Goal: Information Seeking & Learning: Learn about a topic

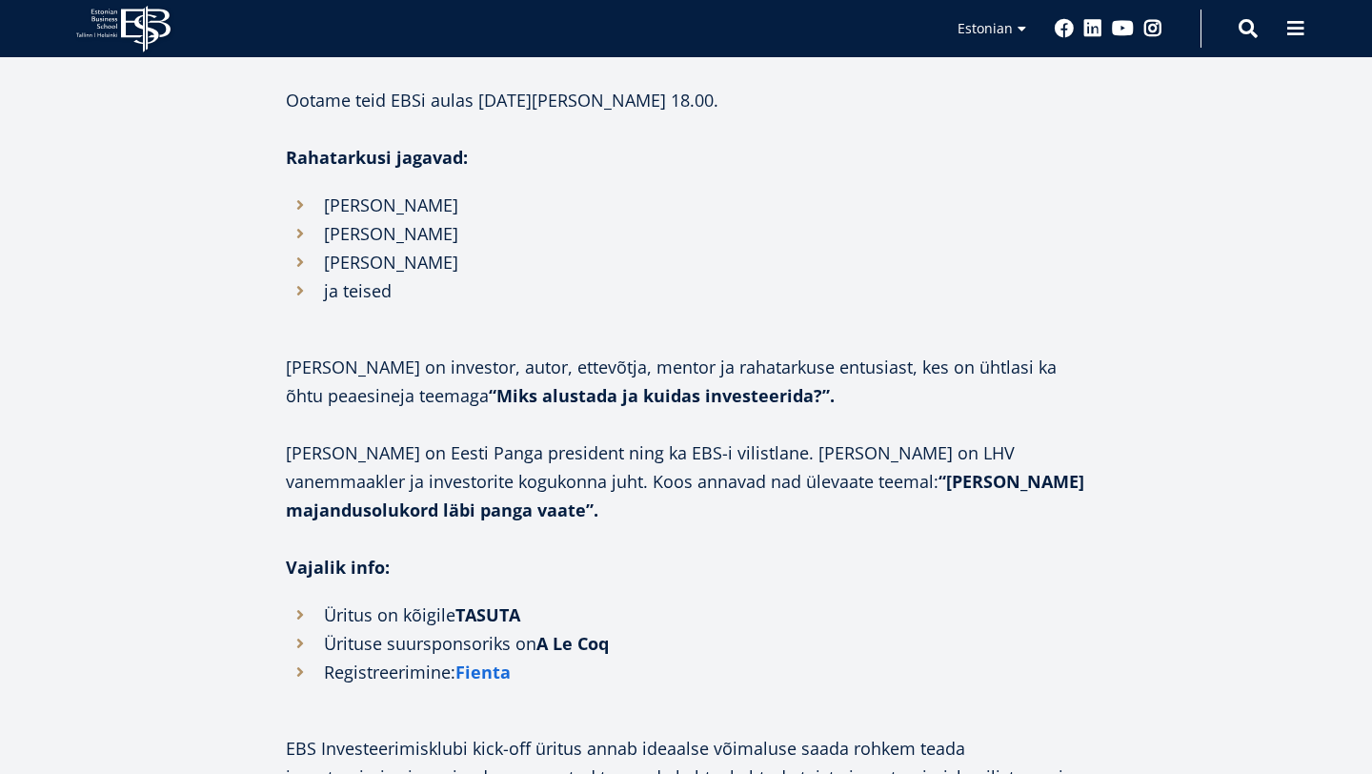
scroll to position [1263, 0]
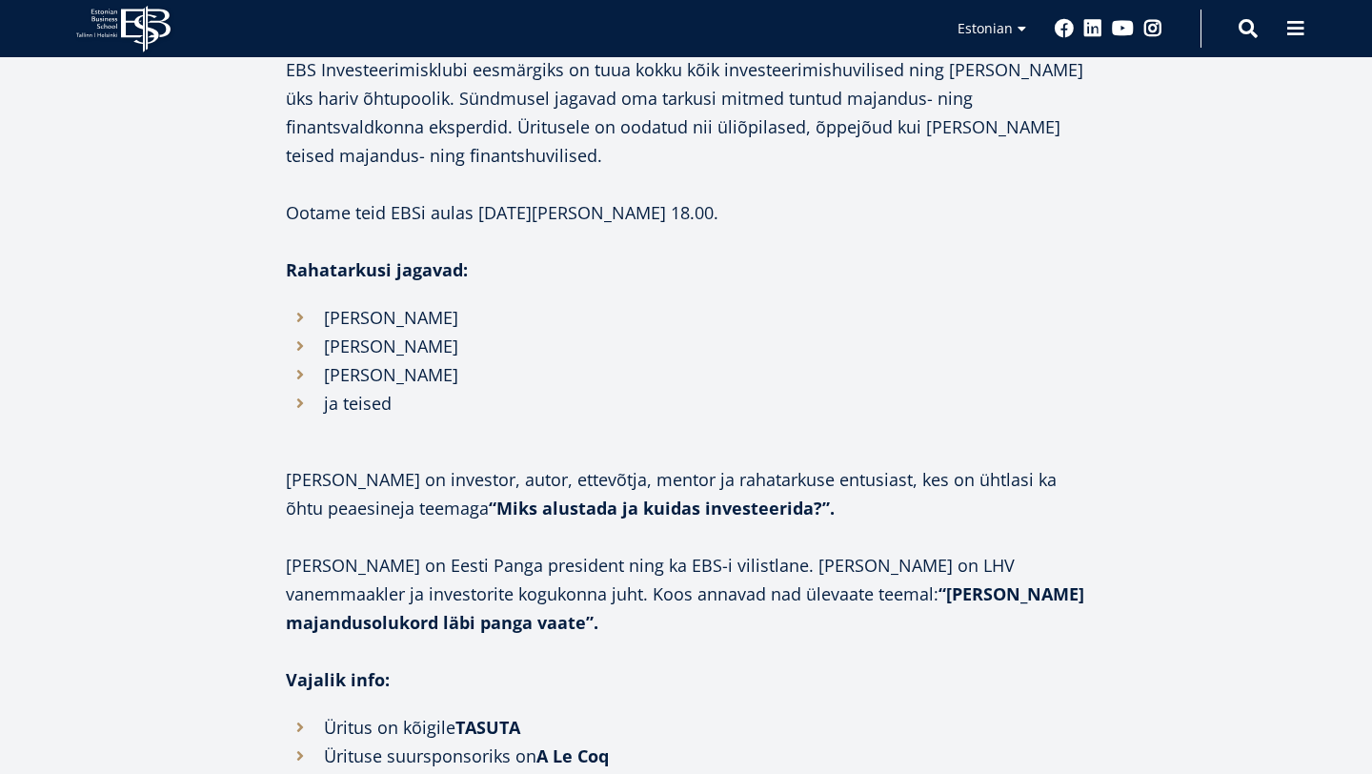
click at [535, 510] on strong "“Miks alustada ja kuidas investeerida?”." at bounding box center [662, 507] width 346 height 23
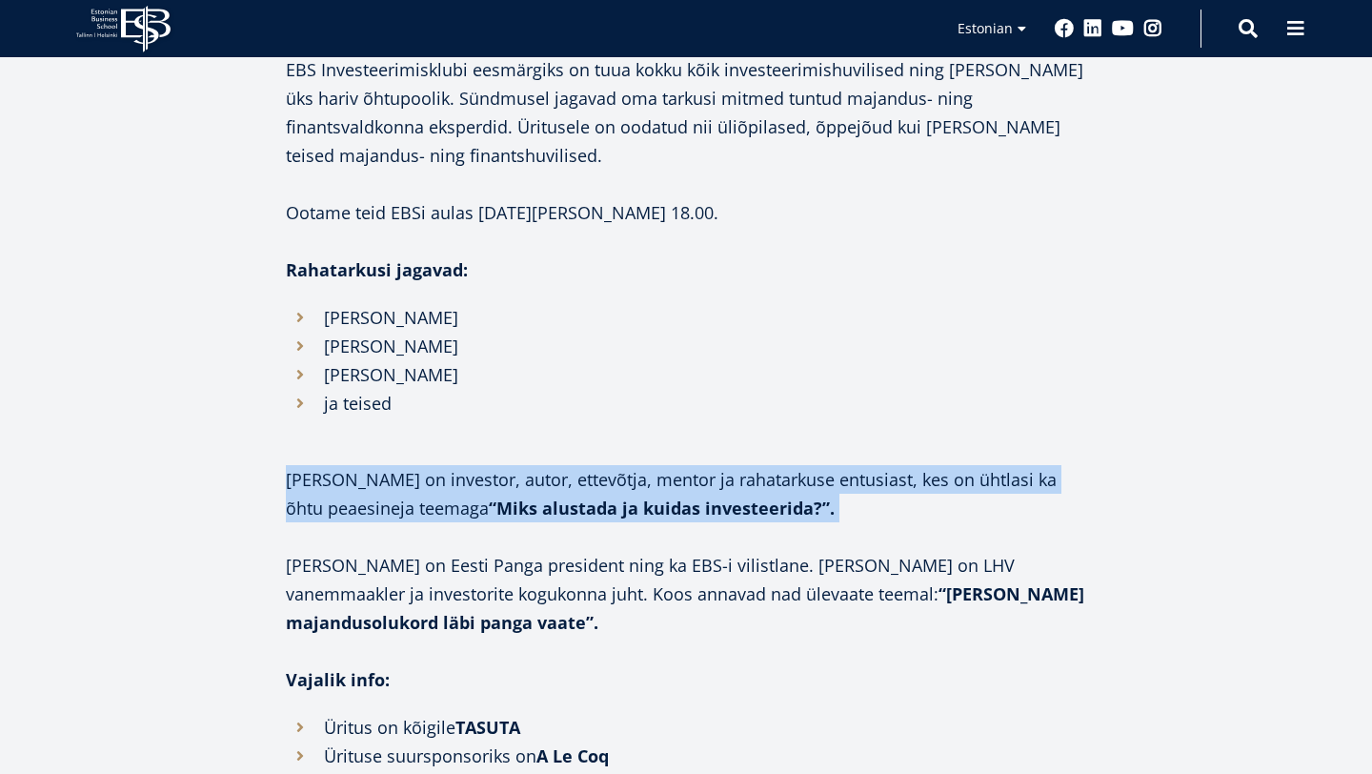
scroll to position [1318, 0]
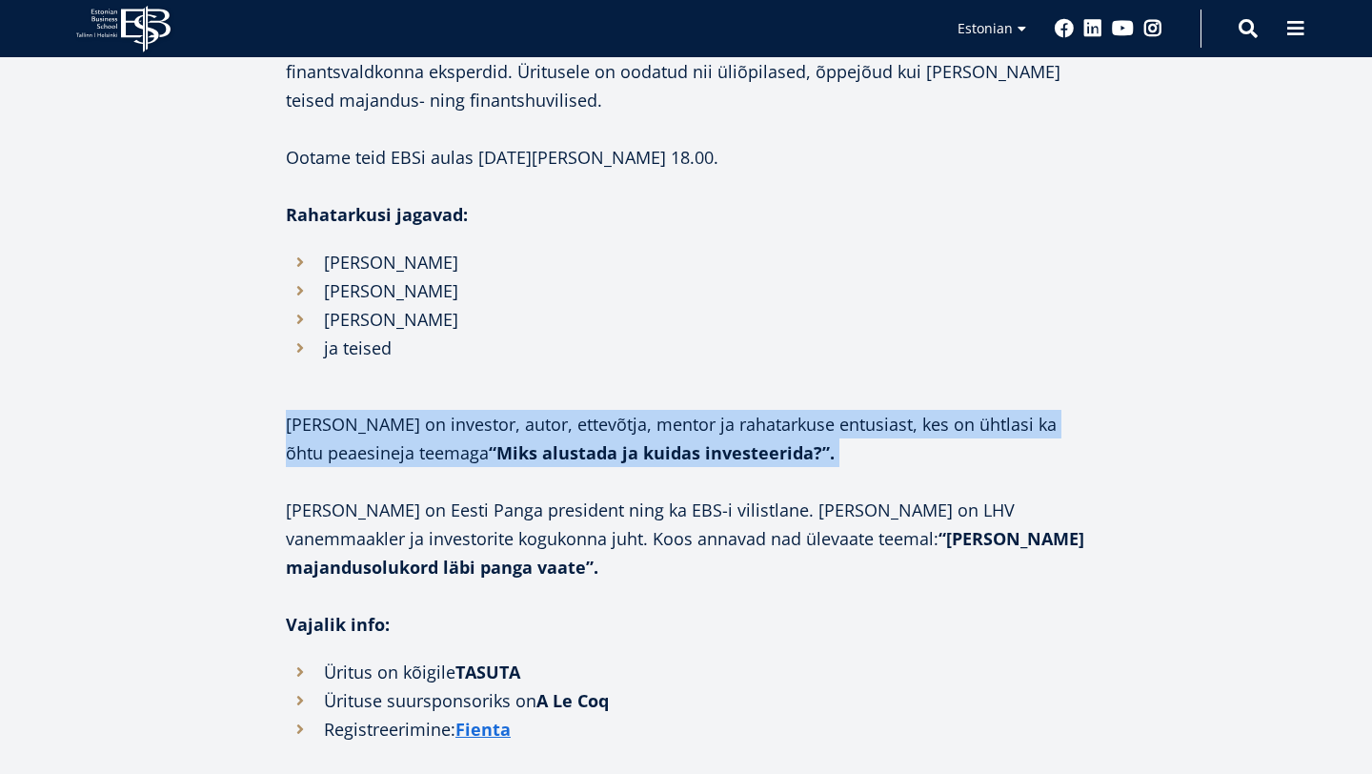
click at [535, 510] on p "[PERSON_NAME] on Eesti Panga president ning ka EBS-i vilistlane. [PERSON_NAME] …" at bounding box center [686, 539] width 800 height 86
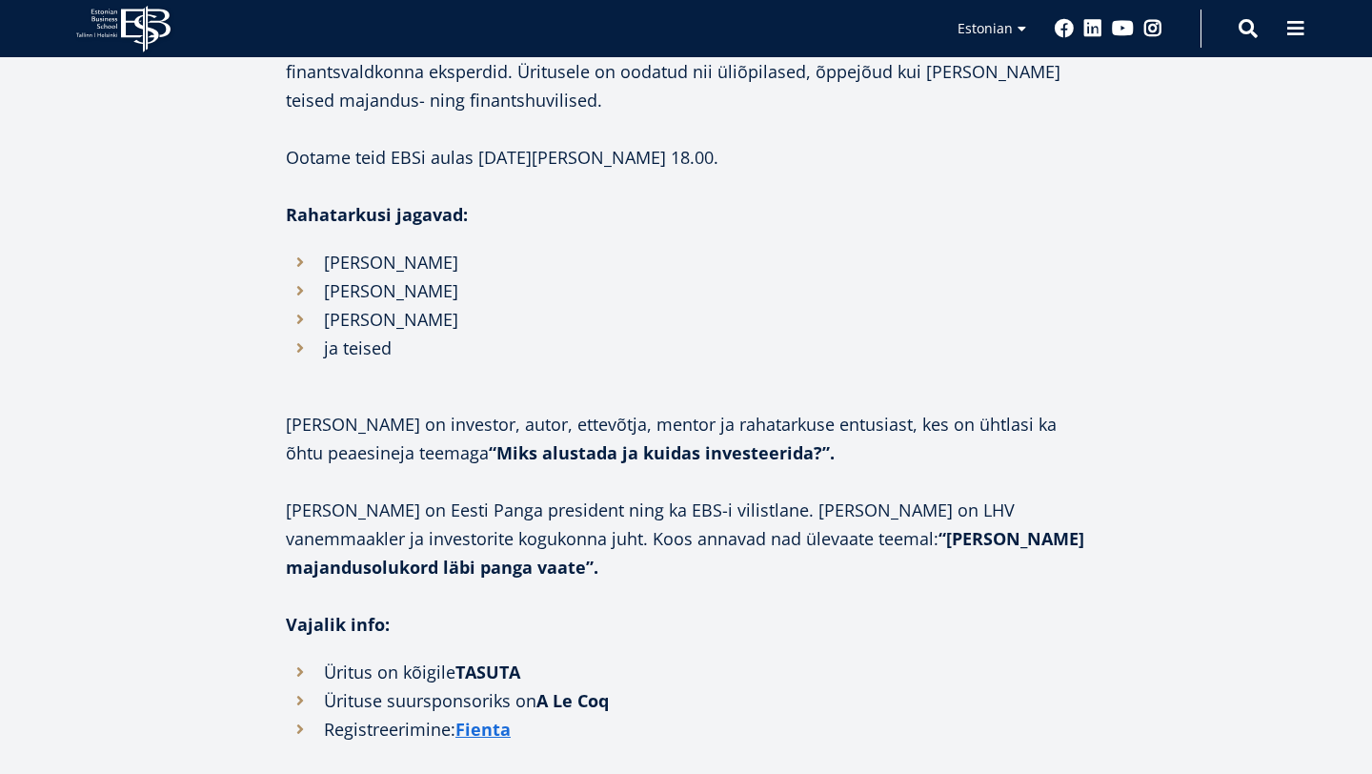
click at [535, 510] on p "[PERSON_NAME] on Eesti Panga president ning ka EBS-i vilistlane. [PERSON_NAME] …" at bounding box center [686, 539] width 800 height 86
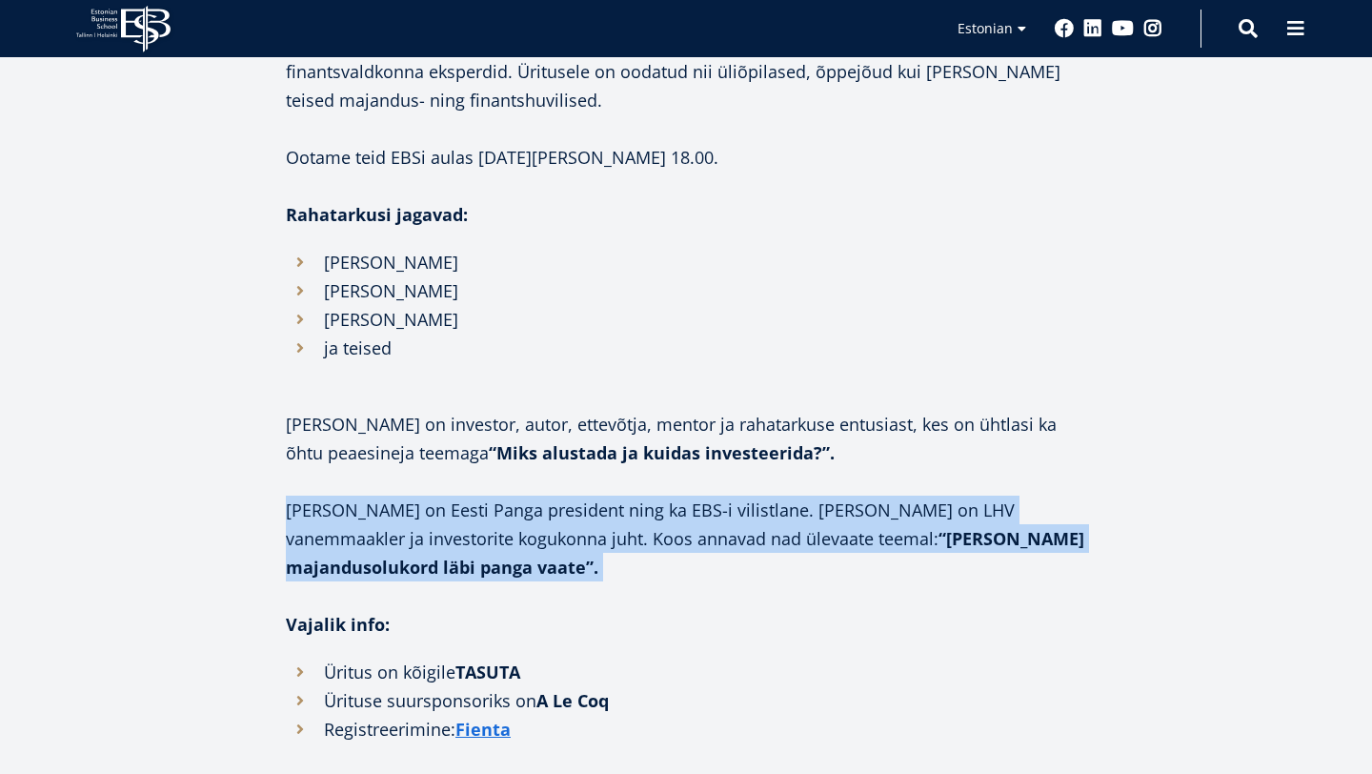
click at [535, 510] on p "[PERSON_NAME] on Eesti Panga president ning ka EBS-i vilistlane. [PERSON_NAME] …" at bounding box center [686, 539] width 800 height 86
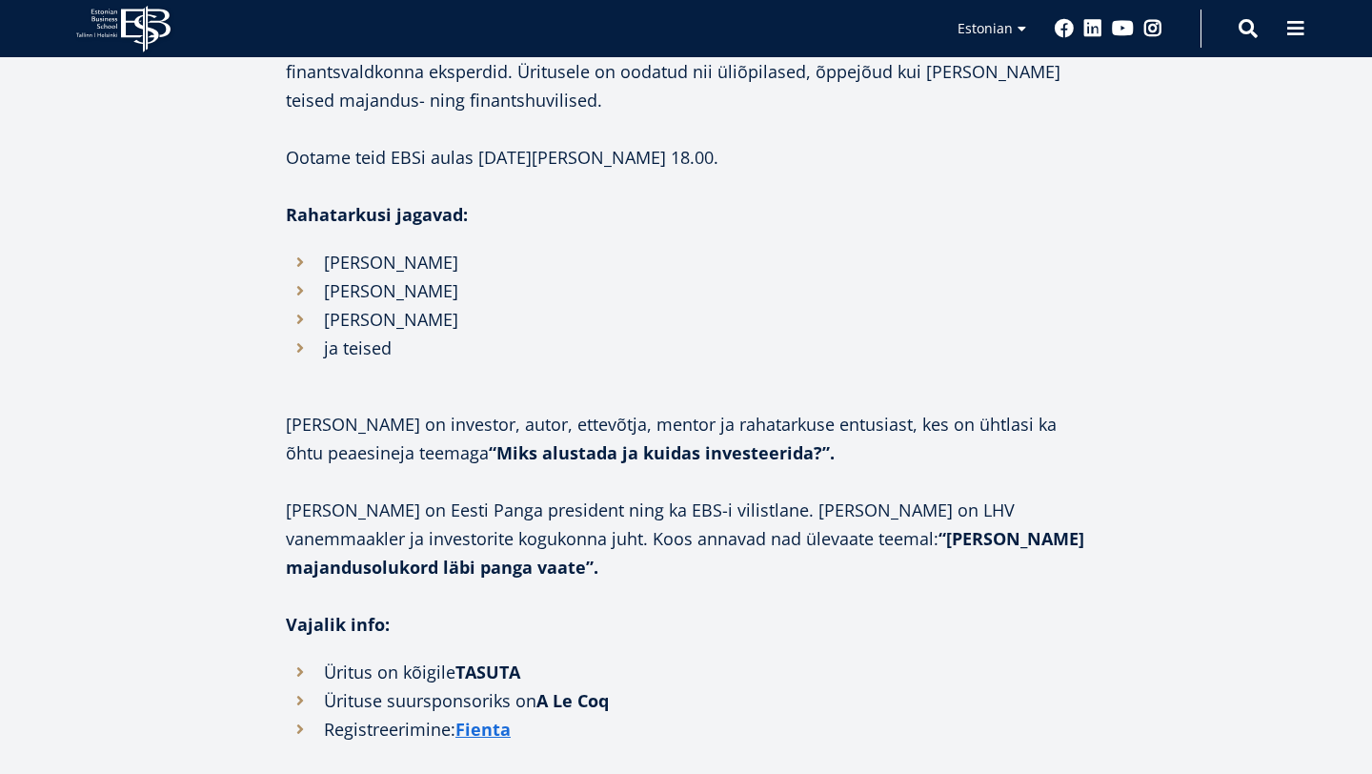
click at [340, 502] on p "[PERSON_NAME] on Eesti Panga president ning ka EBS-i vilistlane. [PERSON_NAME] …" at bounding box center [686, 539] width 800 height 86
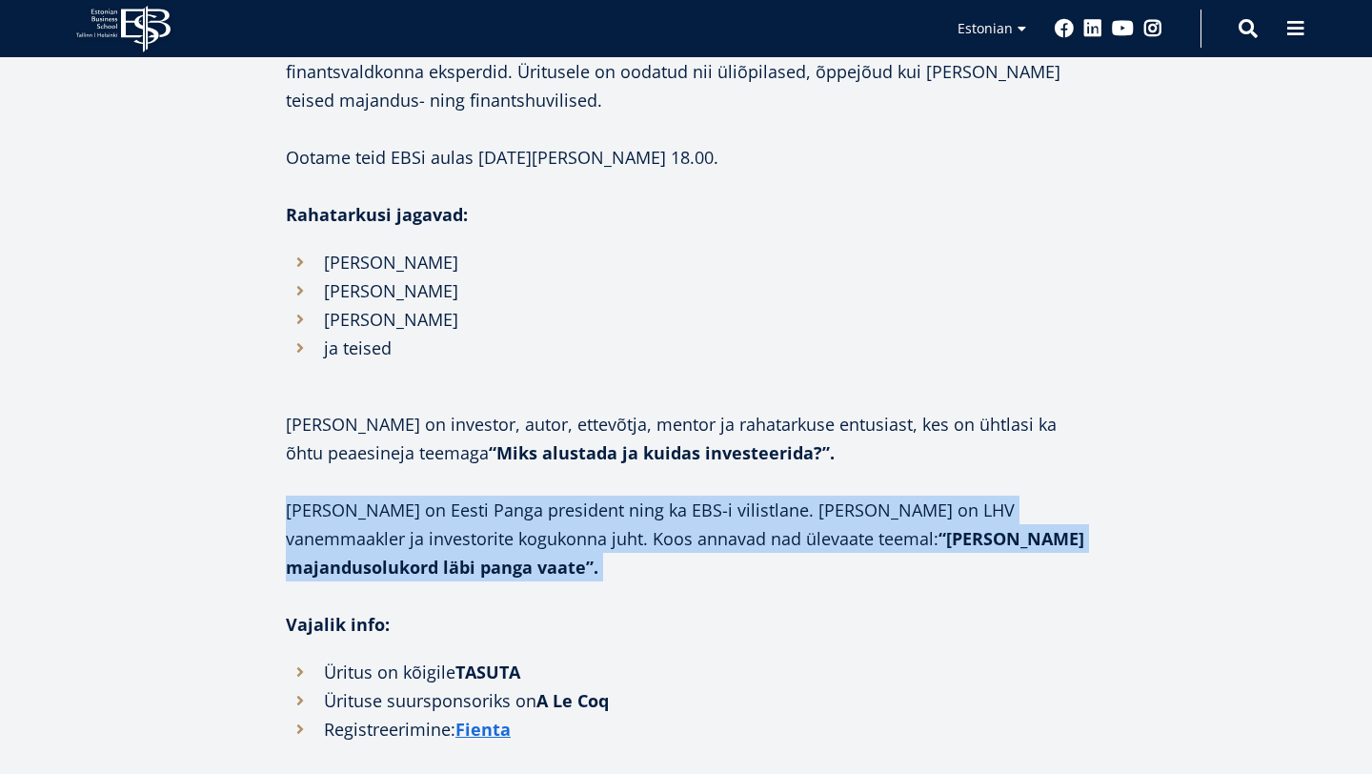
click at [340, 502] on p "[PERSON_NAME] on Eesti Panga president ning ka EBS-i vilistlane. [PERSON_NAME] …" at bounding box center [686, 539] width 800 height 86
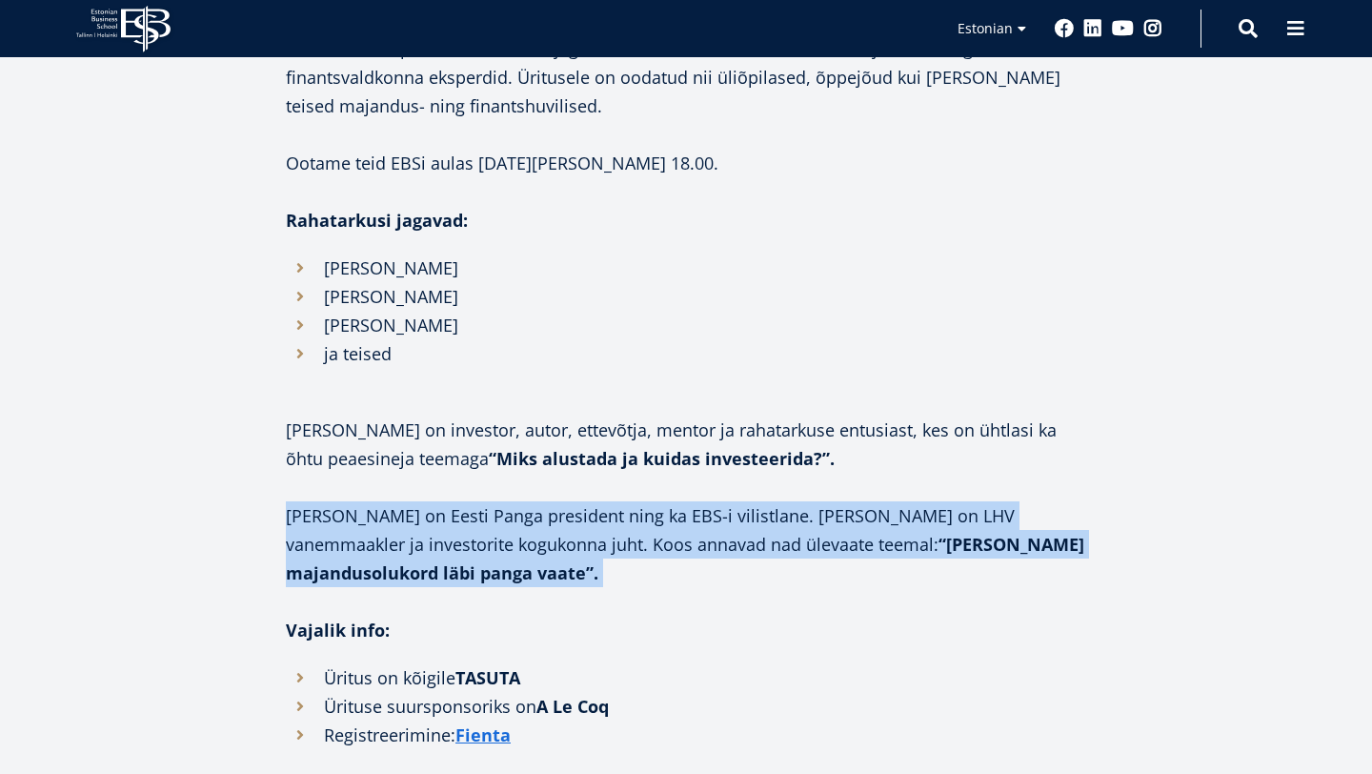
click at [540, 527] on p "[PERSON_NAME] on Eesti Panga president ning ka EBS-i vilistlane. [PERSON_NAME] …" at bounding box center [686, 544] width 800 height 86
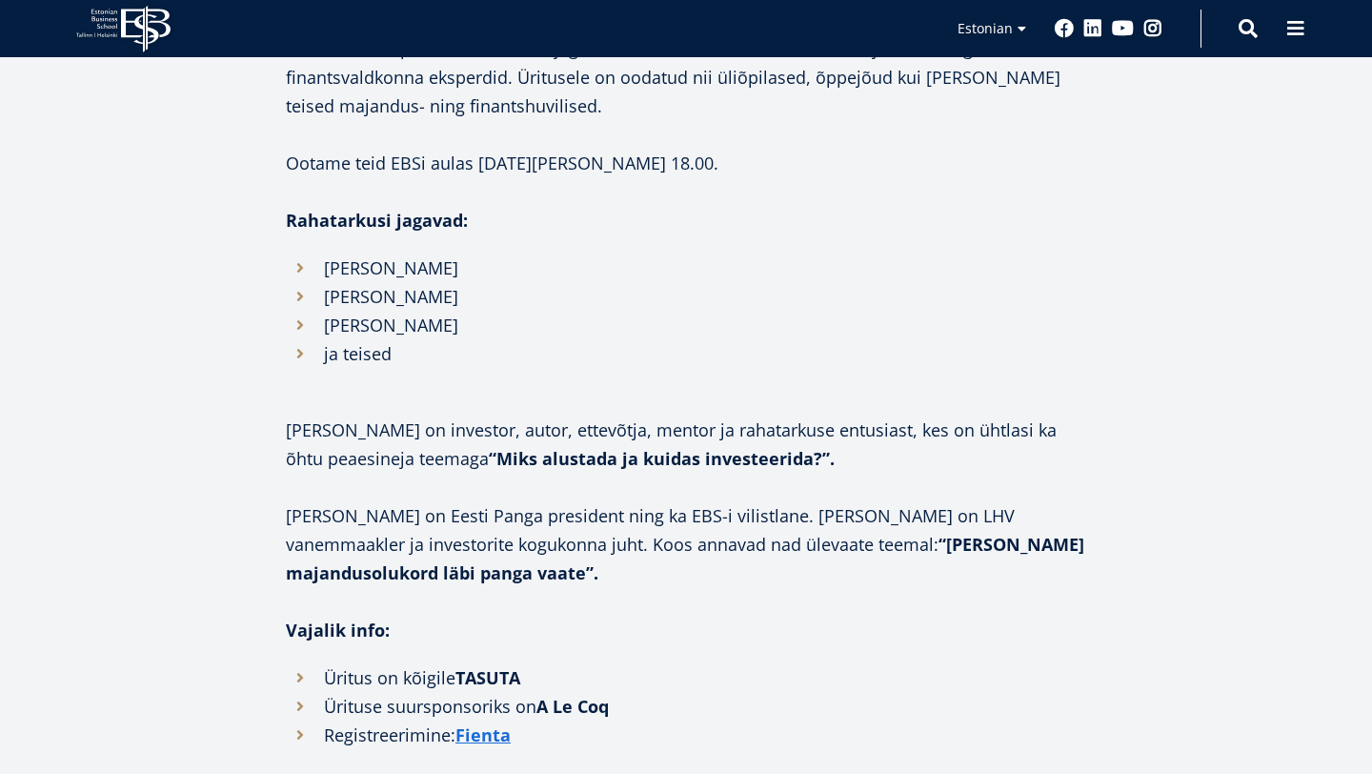
click at [540, 527] on p "[PERSON_NAME] on Eesti Panga president ning ka EBS-i vilistlane. [PERSON_NAME] …" at bounding box center [686, 544] width 800 height 86
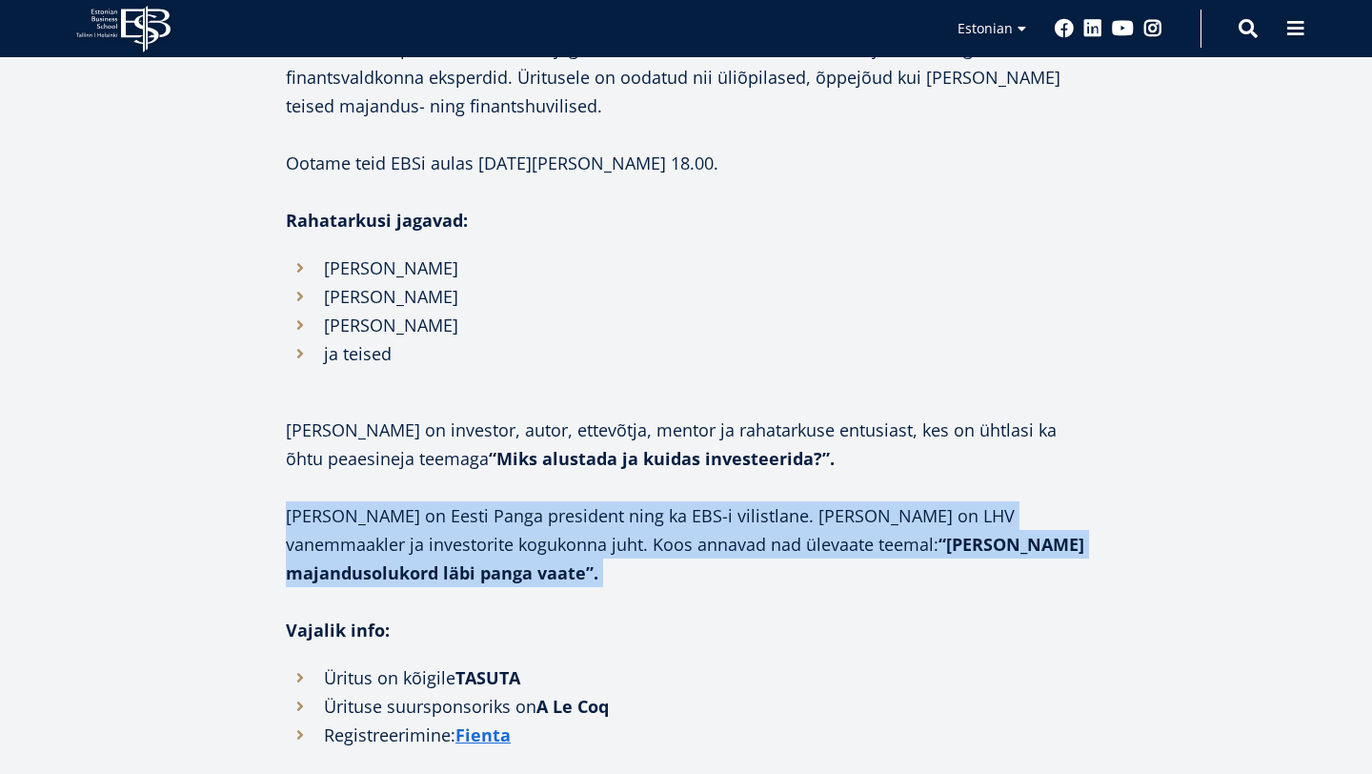
click at [540, 527] on p "[PERSON_NAME] on Eesti Panga president ning ka EBS-i vilistlane. [PERSON_NAME] …" at bounding box center [686, 544] width 800 height 86
click at [545, 513] on p "[PERSON_NAME] on Eesti Panga president ning ka EBS-i vilistlane. [PERSON_NAME] …" at bounding box center [686, 544] width 800 height 86
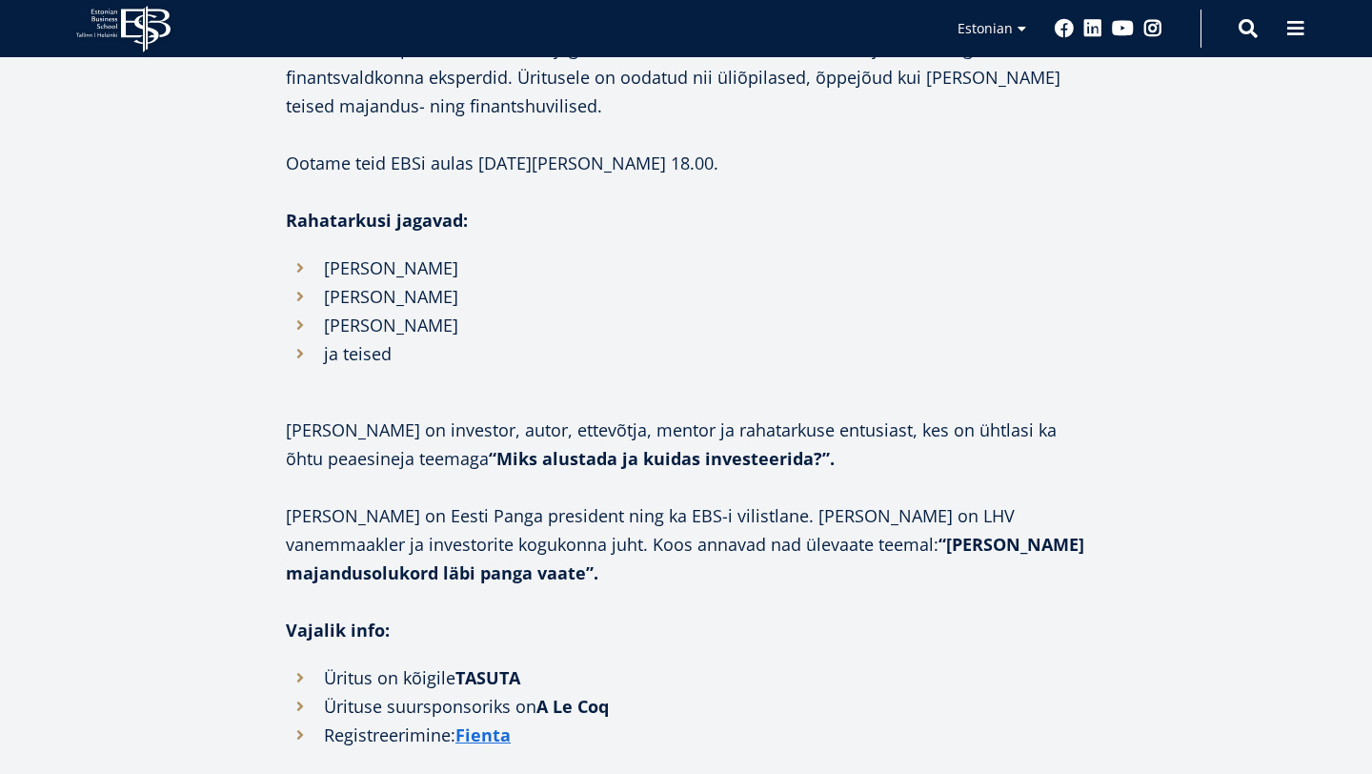
click at [545, 513] on p "[PERSON_NAME] on Eesti Panga president ning ka EBS-i vilistlane. [PERSON_NAME] …" at bounding box center [686, 544] width 800 height 86
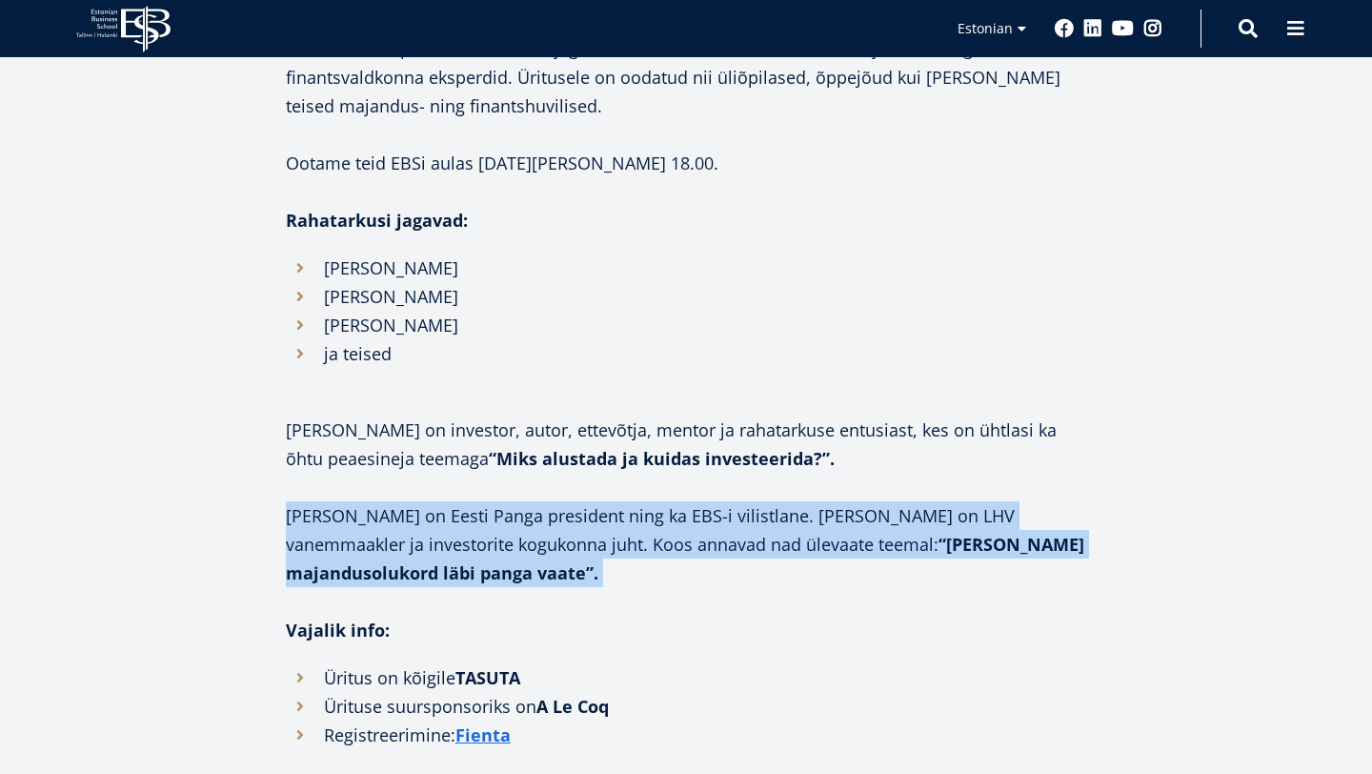
click at [545, 513] on p "[PERSON_NAME] on Eesti Panga president ning ka EBS-i vilistlane. [PERSON_NAME] …" at bounding box center [686, 544] width 800 height 86
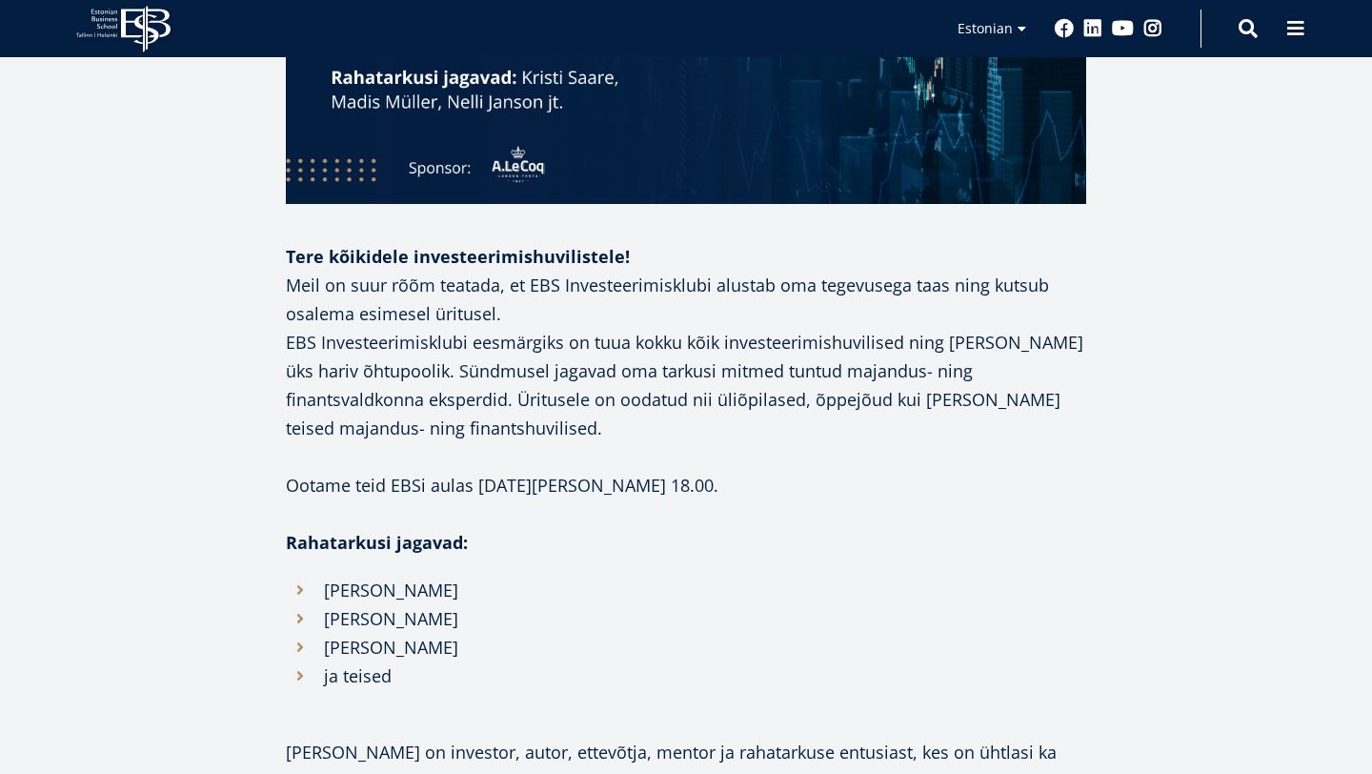
click at [545, 513] on p at bounding box center [686, 513] width 800 height 29
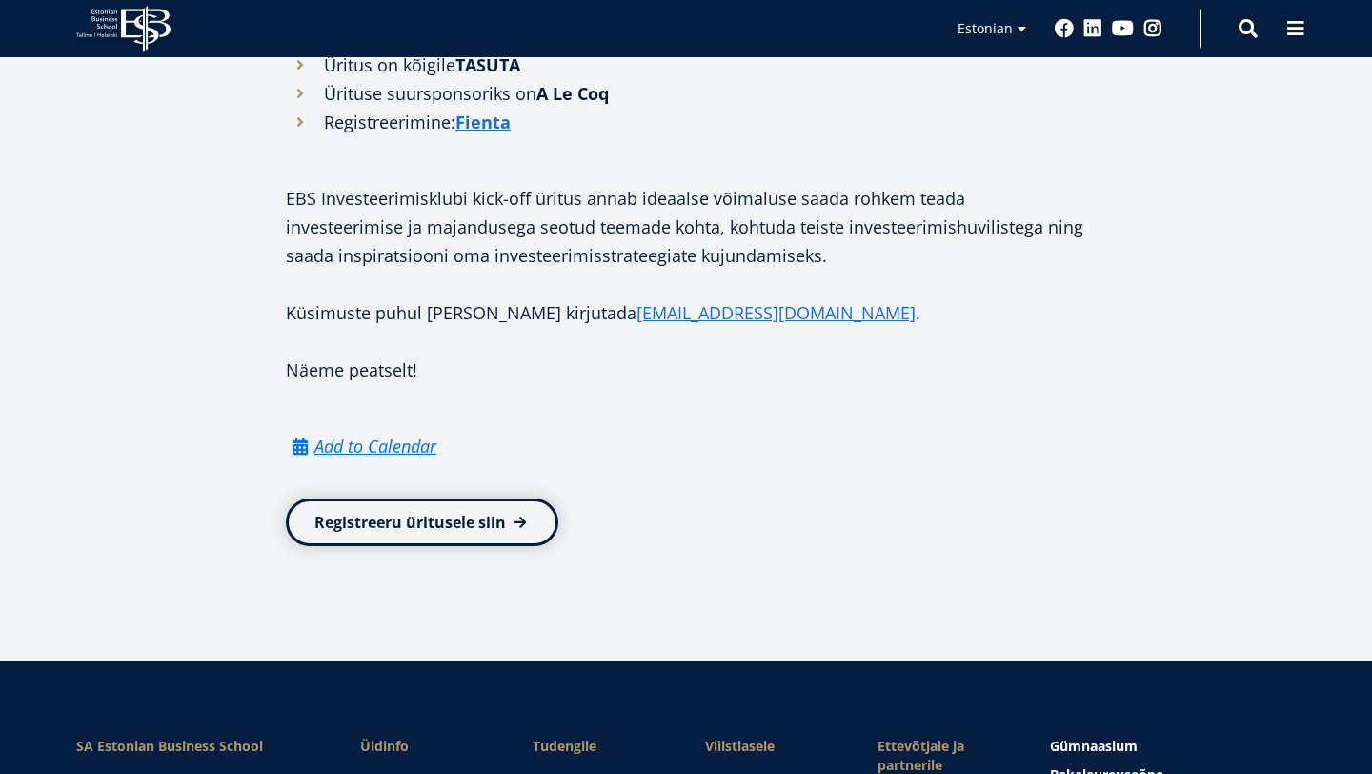
scroll to position [1924, 0]
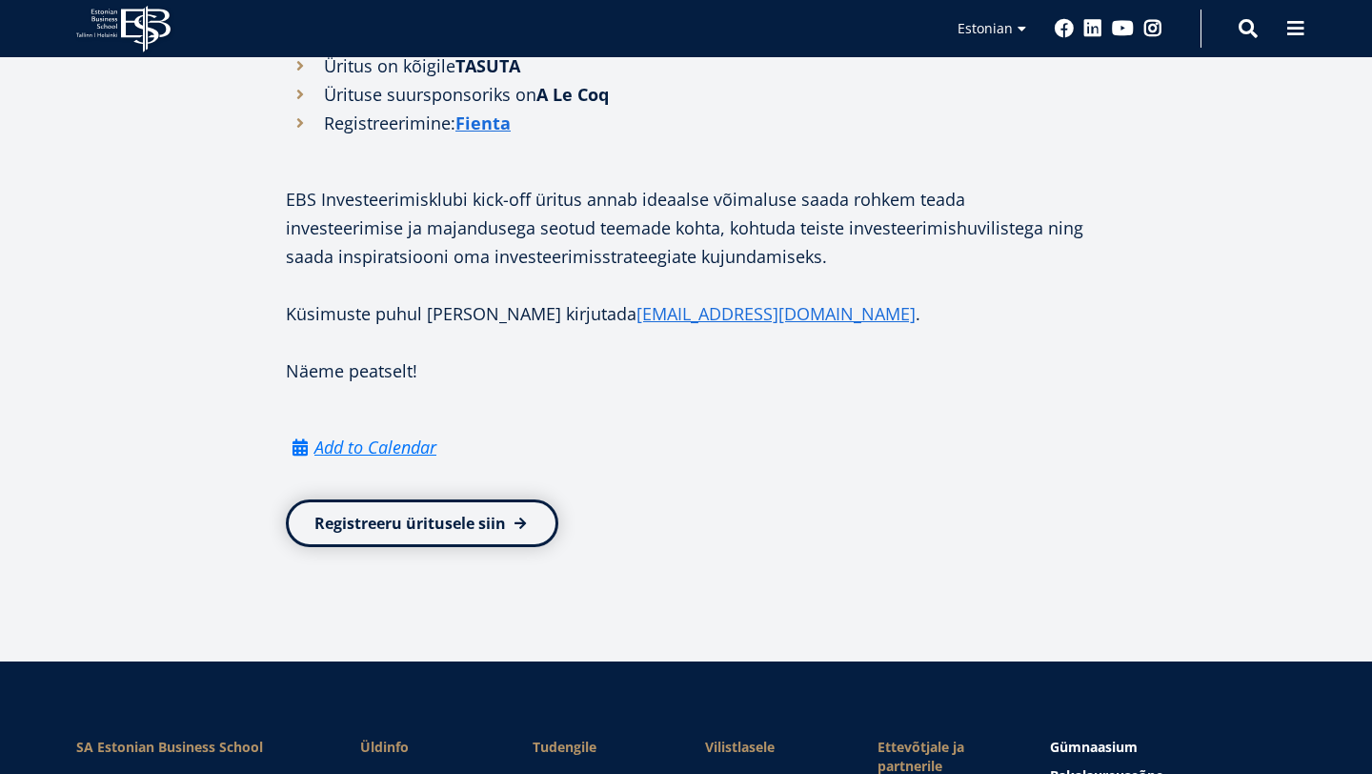
click at [464, 315] on p "Küsimuste puhul [PERSON_NAME] kirjutada [EMAIL_ADDRESS][DOMAIN_NAME] ." at bounding box center [686, 313] width 800 height 29
click at [340, 369] on p "Näeme peatselt!" at bounding box center [686, 370] width 800 height 29
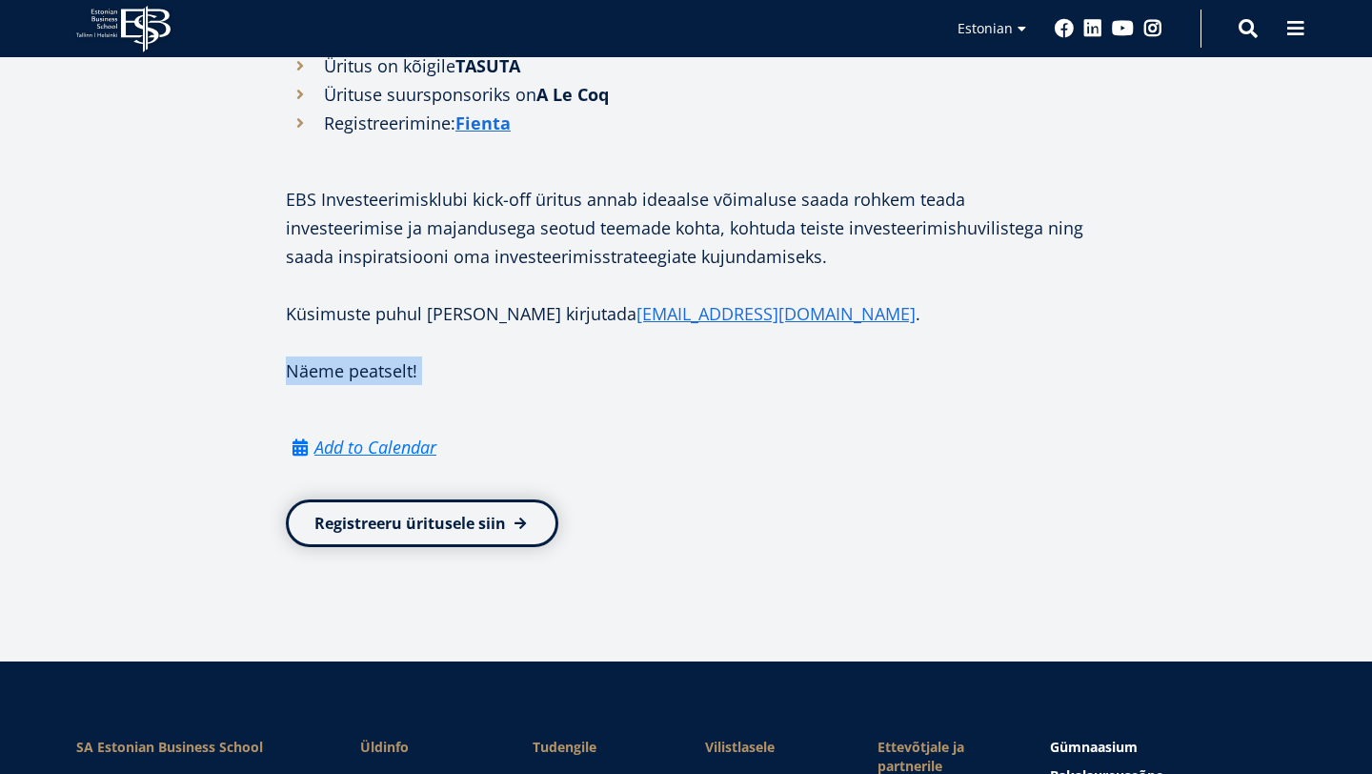
click at [340, 369] on p "Näeme peatselt!" at bounding box center [686, 370] width 800 height 29
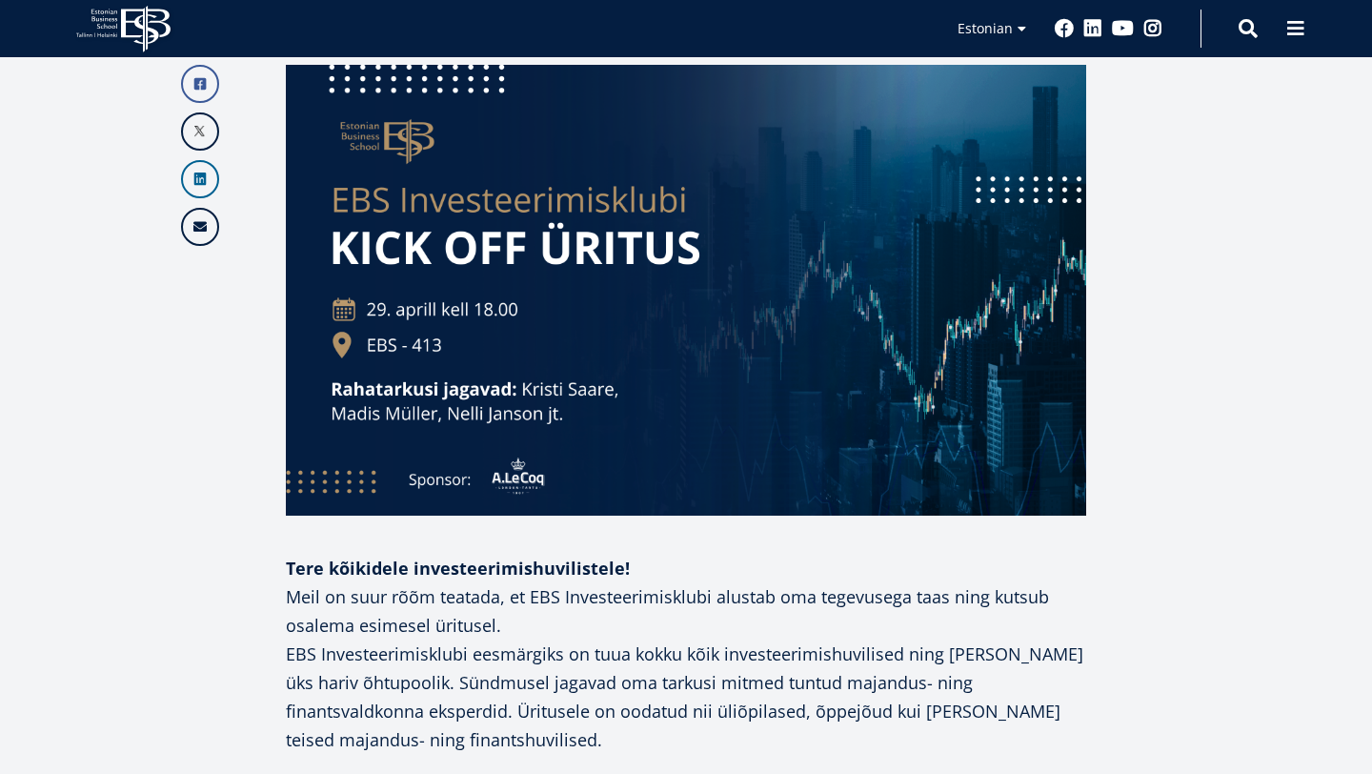
scroll to position [456, 0]
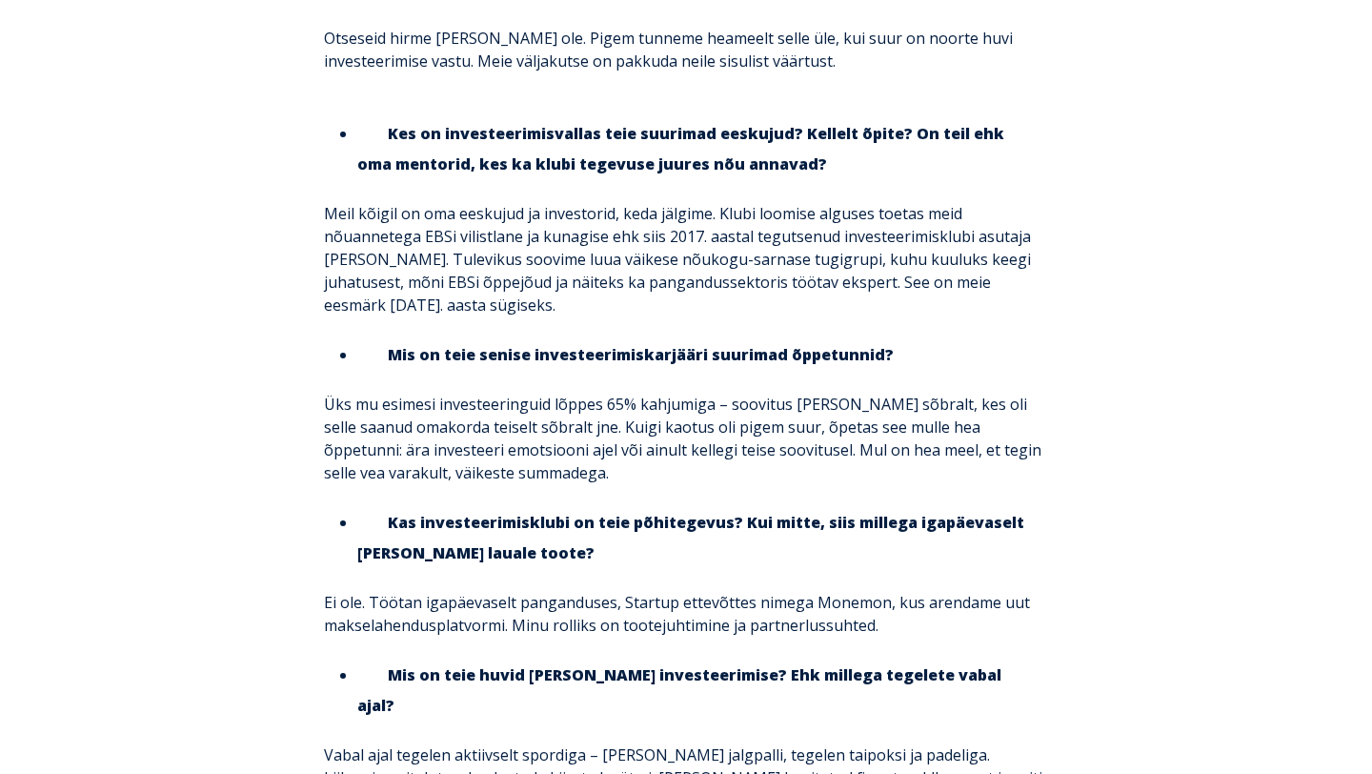
scroll to position [3868, 0]
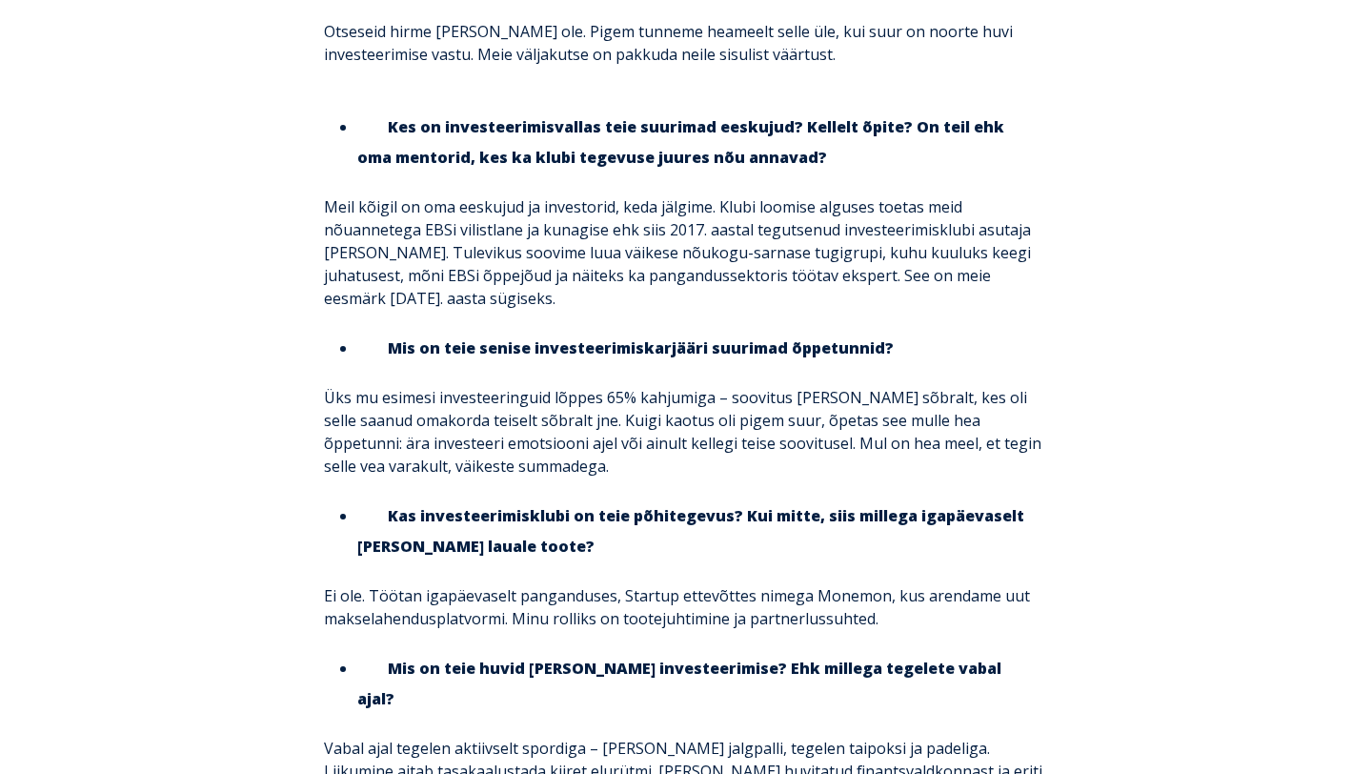
click at [596, 584] on p "Ei ole. Töötan igapäevaselt panganduses, Startup ettevõttes nimega Monemon, kus…" at bounding box center [686, 607] width 724 height 46
click at [597, 584] on p "Ei ole. Töötan igapäevaselt panganduses, Startup ettevõttes nimega Monemon, kus…" at bounding box center [686, 607] width 724 height 46
click at [427, 584] on p "Ei ole. Töötan igapäevaselt panganduses, Startup ettevõttes nimega Monemon, kus…" at bounding box center [686, 607] width 724 height 46
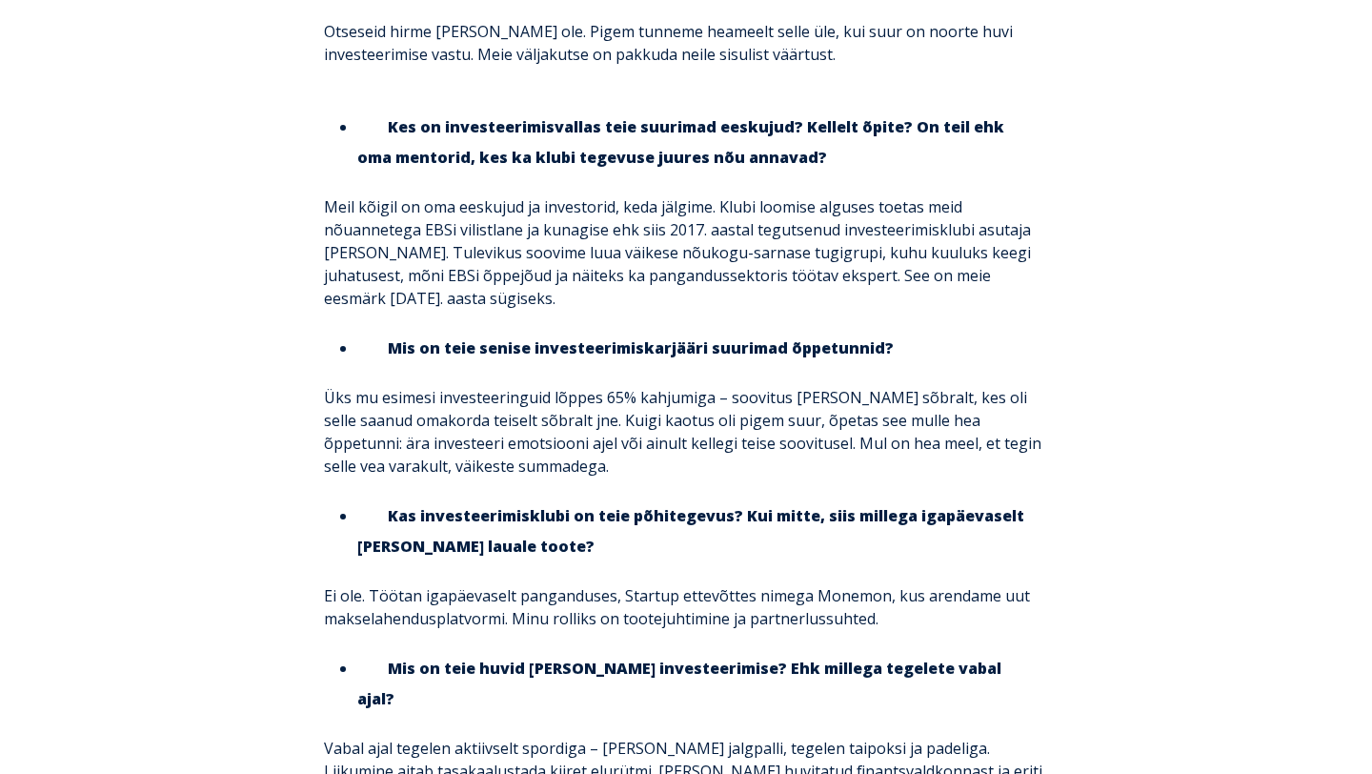
click at [427, 584] on p "Ei ole. Töötan igapäevaselt panganduses, Startup ettevõttes nimega Monemon, kus…" at bounding box center [686, 607] width 724 height 46
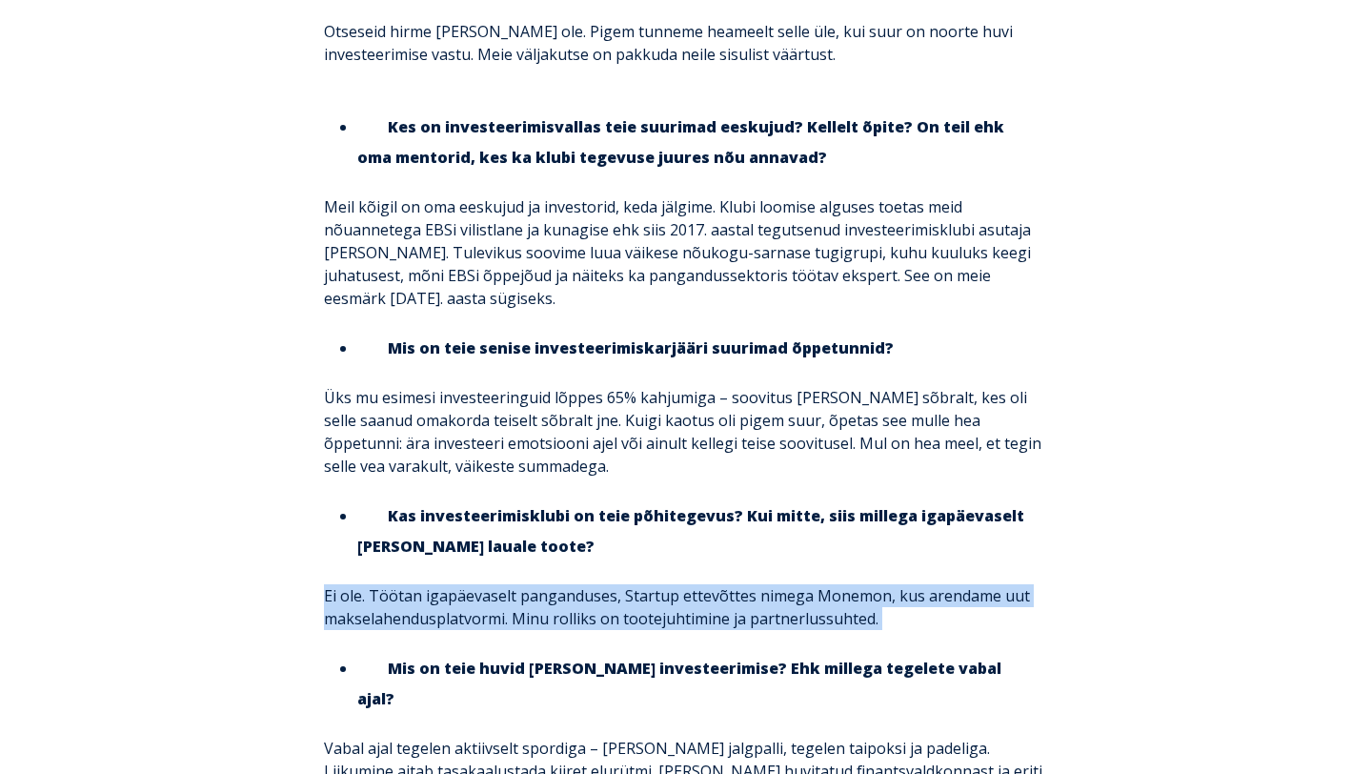
click at [482, 584] on p "Ei ole. Töötan igapäevaselt panganduses, Startup ettevõttes nimega Monemon, kus…" at bounding box center [686, 607] width 724 height 46
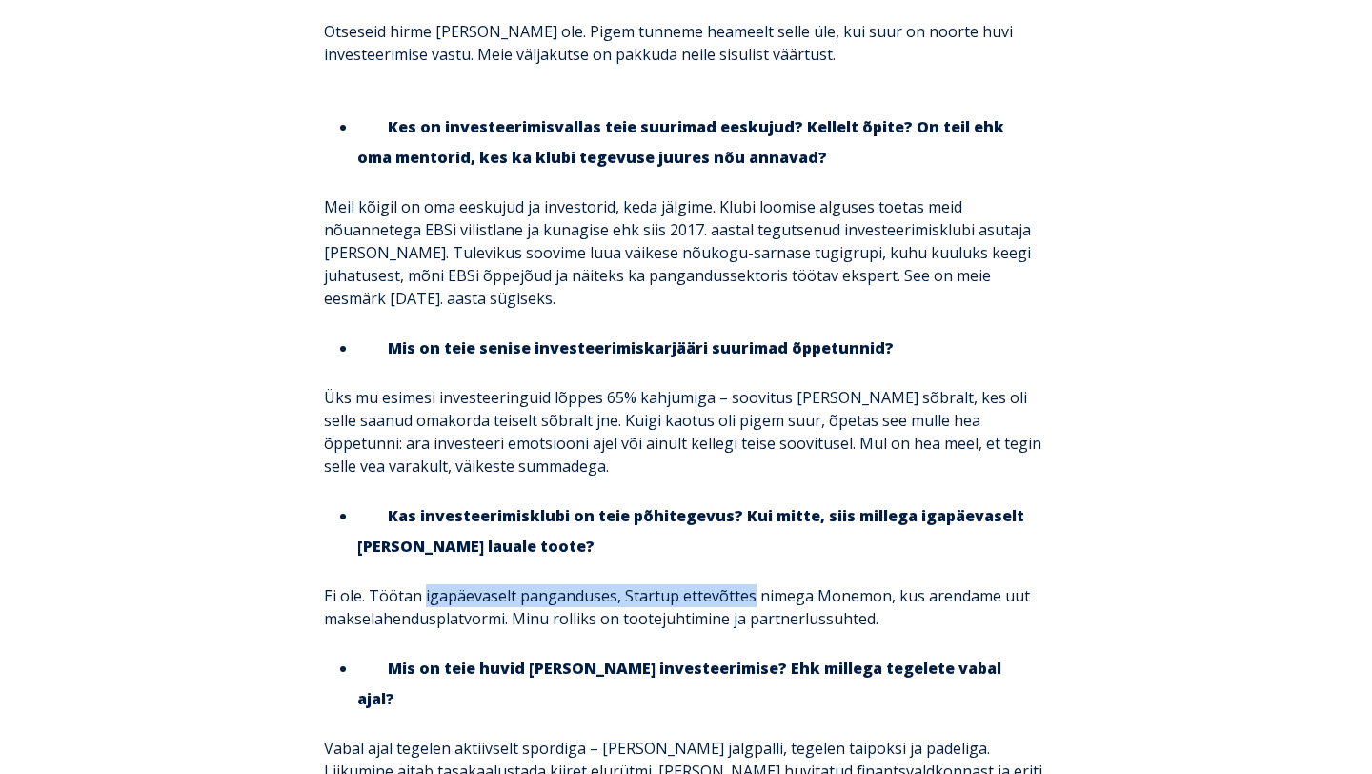
drag, startPoint x: 482, startPoint y: 508, endPoint x: 708, endPoint y: 510, distance: 225.9
click at [708, 584] on p "Ei ole. Töötan igapäevaselt panganduses, Startup ettevõttes nimega Monemon, kus…" at bounding box center [686, 607] width 724 height 46
click at [833, 584] on p "Ei ole. Töötan igapäevaselt panganduses, Startup ettevõttes nimega Monemon, kus…" at bounding box center [686, 607] width 724 height 46
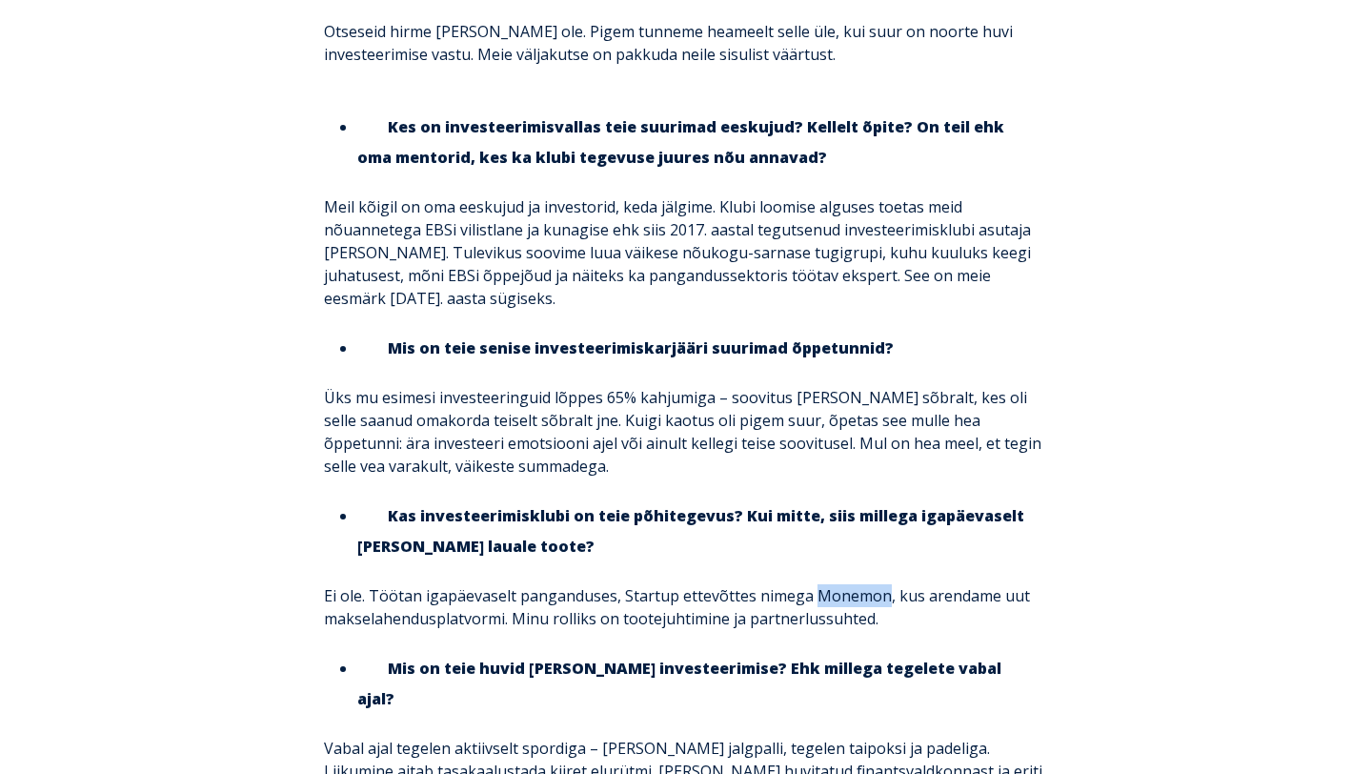
click at [833, 584] on p "Ei ole. Töötan igapäevaselt panganduses, Startup ettevõttes nimega Monemon, kus…" at bounding box center [686, 607] width 724 height 46
copy p "Monemon"
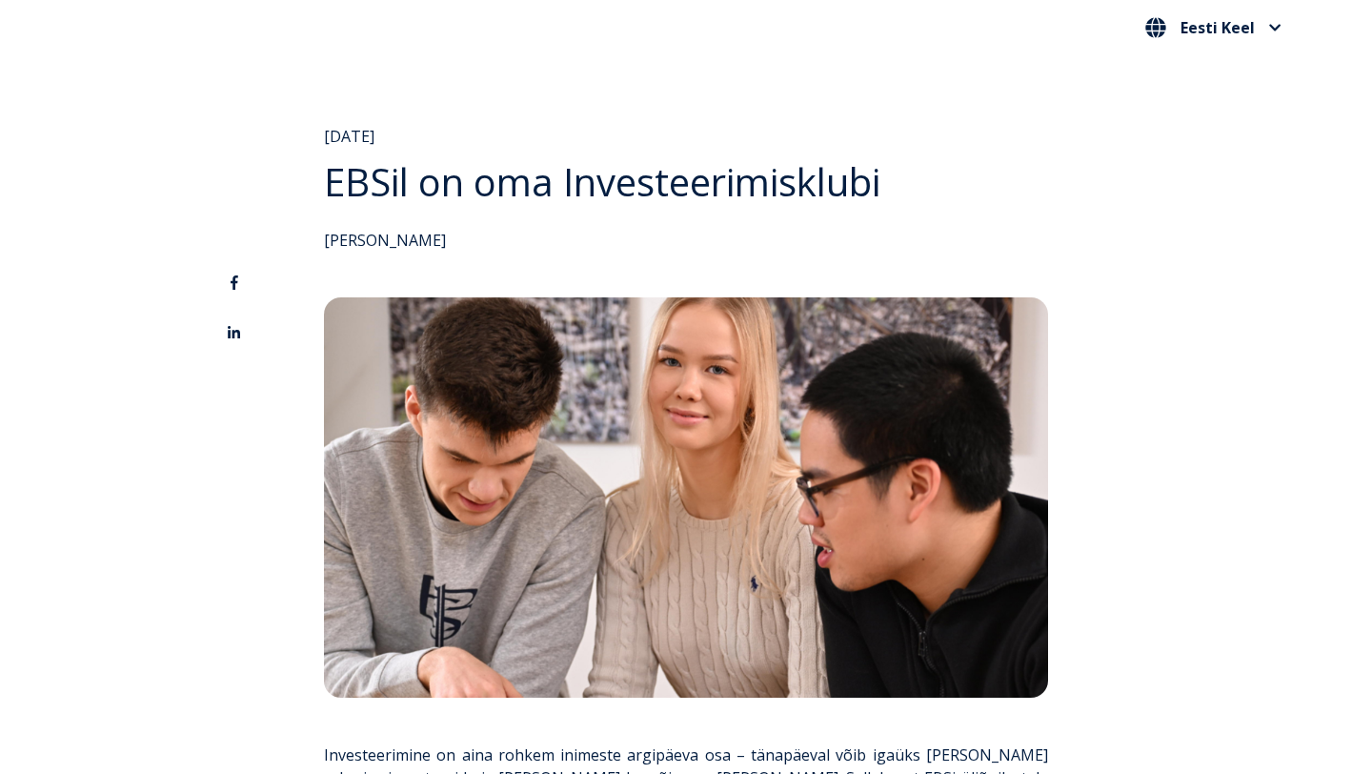
scroll to position [0, 0]
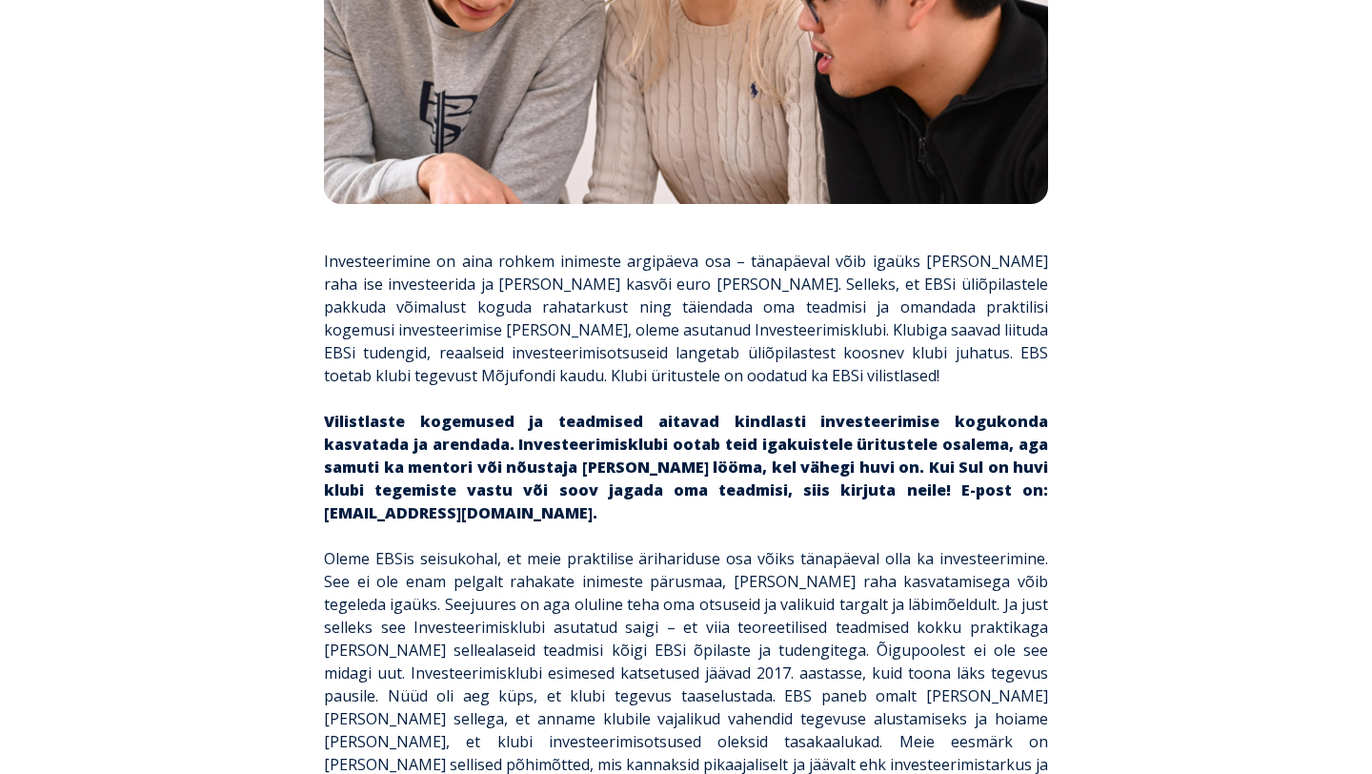
scroll to position [537, 0]
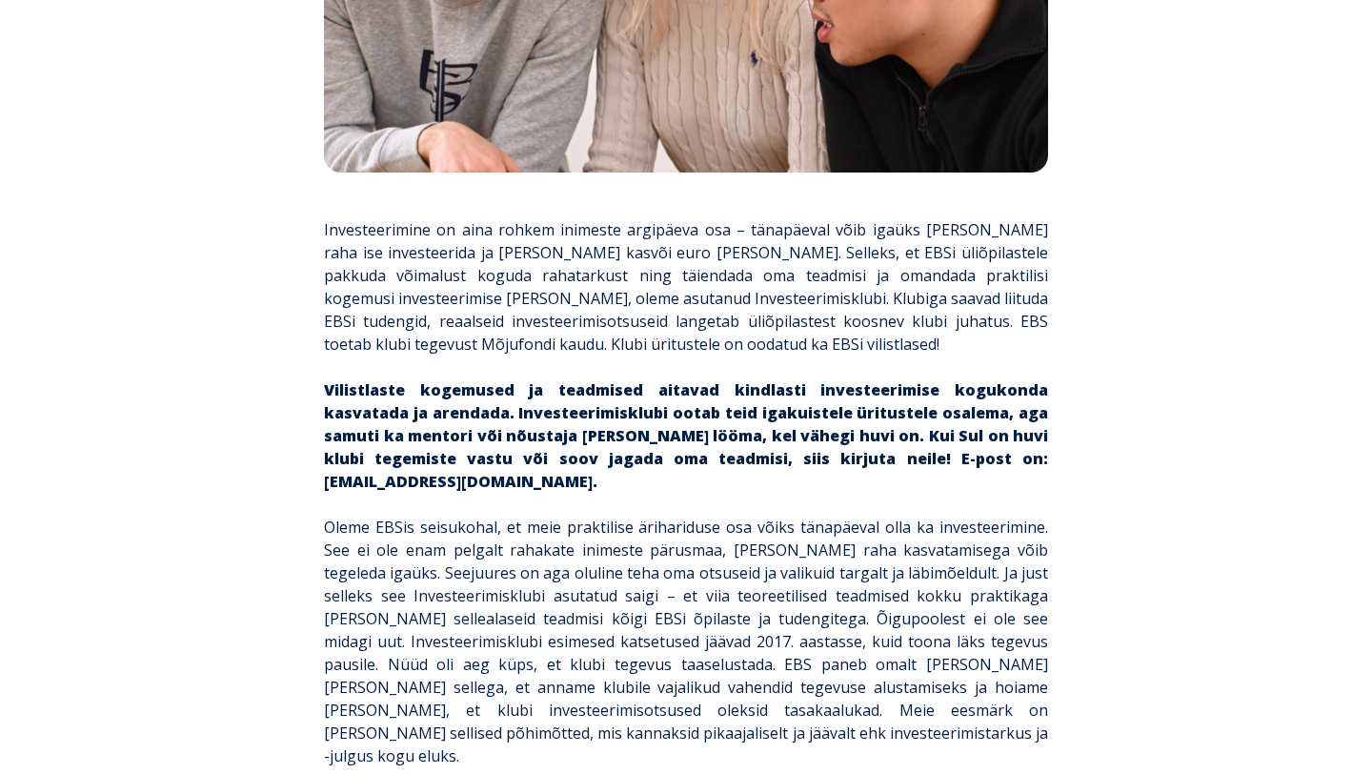
click at [702, 250] on p "Investeerimine on aina rohkem inimeste argipäeva osa – tänapäeval võib igaüks […" at bounding box center [686, 286] width 724 height 137
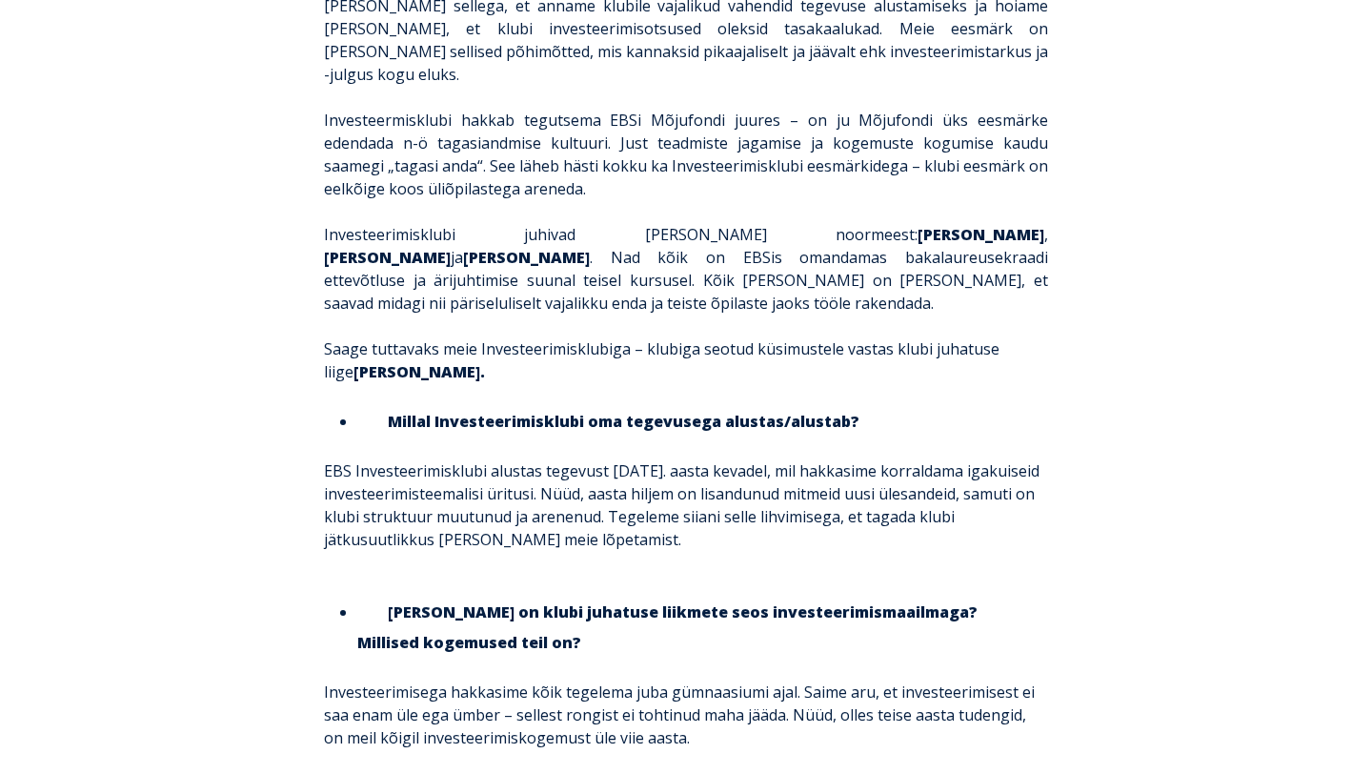
scroll to position [1265, 0]
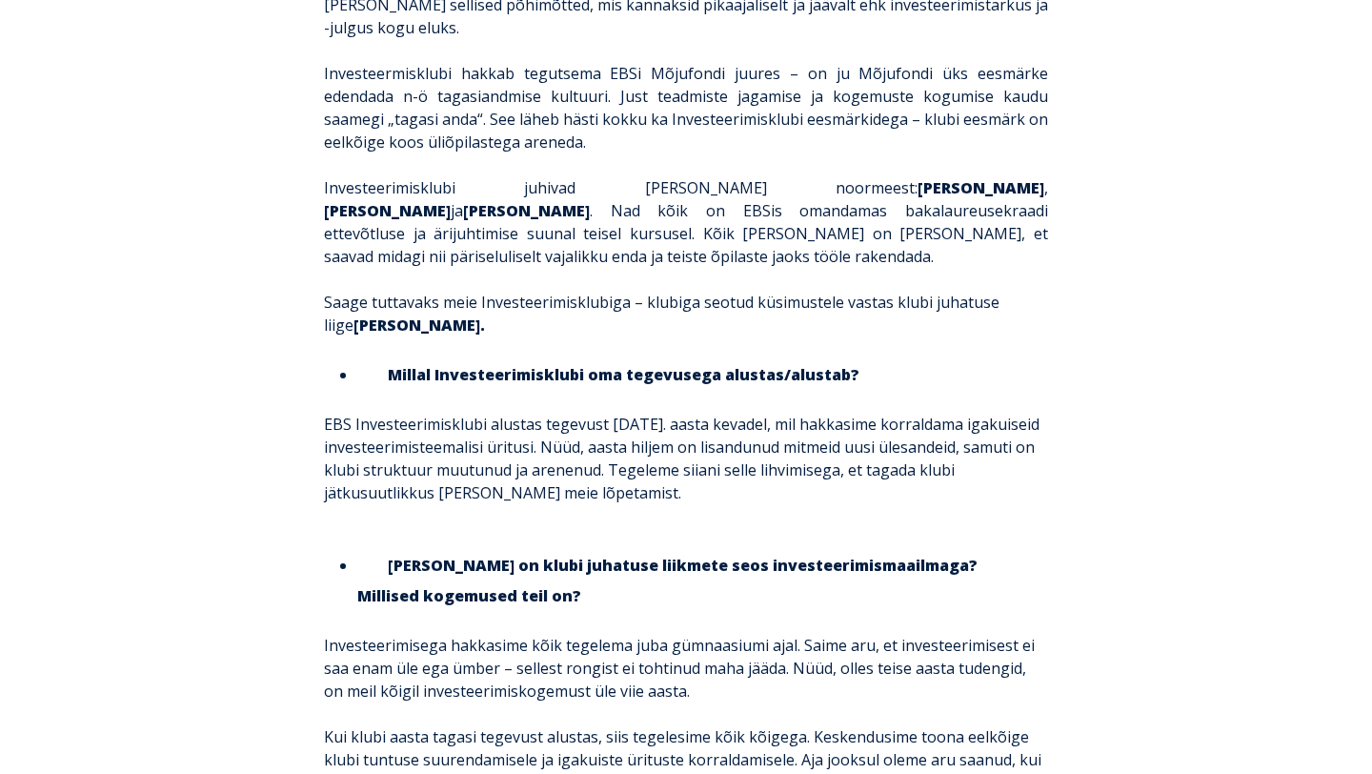
click at [590, 200] on strong "[PERSON_NAME]" at bounding box center [526, 210] width 127 height 21
drag, startPoint x: 856, startPoint y: 145, endPoint x: 928, endPoint y: 145, distance: 72.4
click at [590, 200] on strong "Kalev Strazdinš" at bounding box center [526, 210] width 127 height 21
copy strong "Kalev Strazdinš"
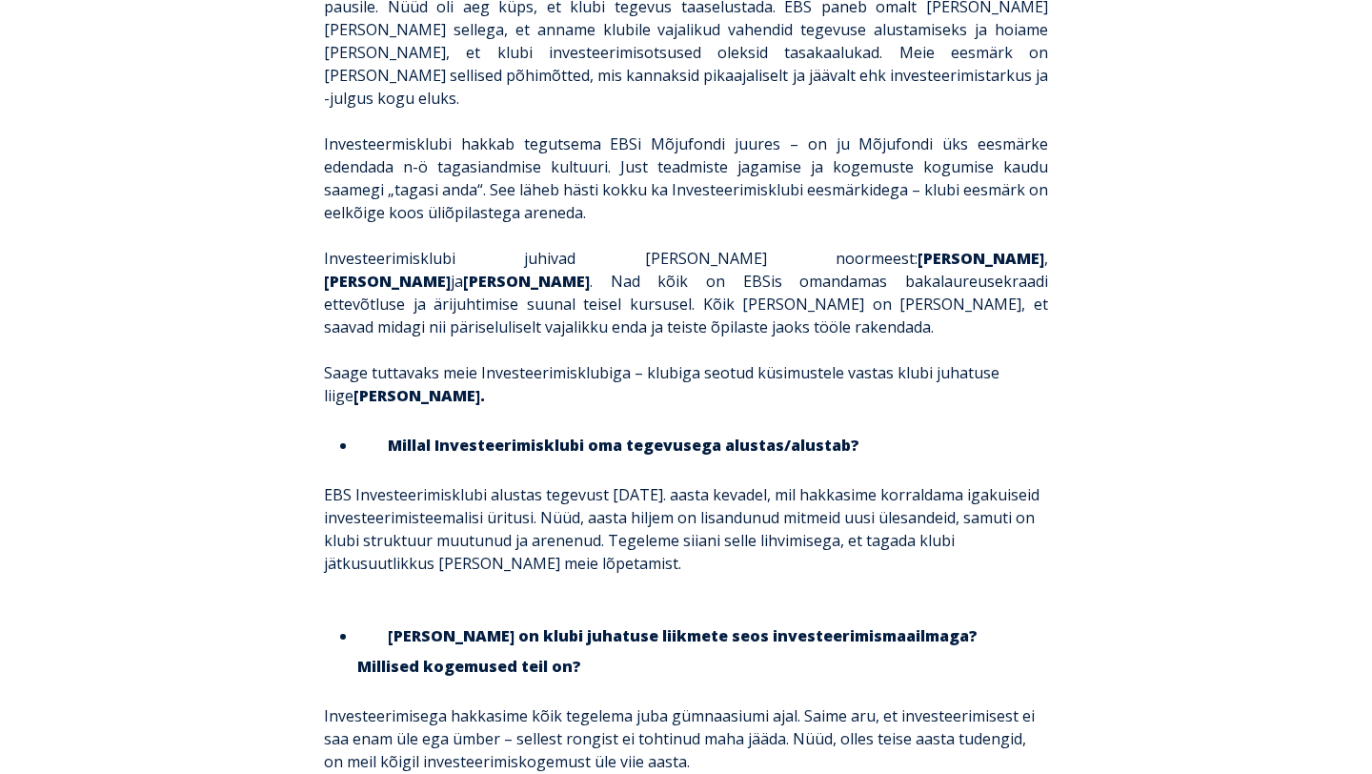
click at [485, 250] on p "Investeerimisklubi juhivad kolm noormeest: Henri Leoke , Henri Huik ja Kalev St…" at bounding box center [686, 292] width 724 height 91
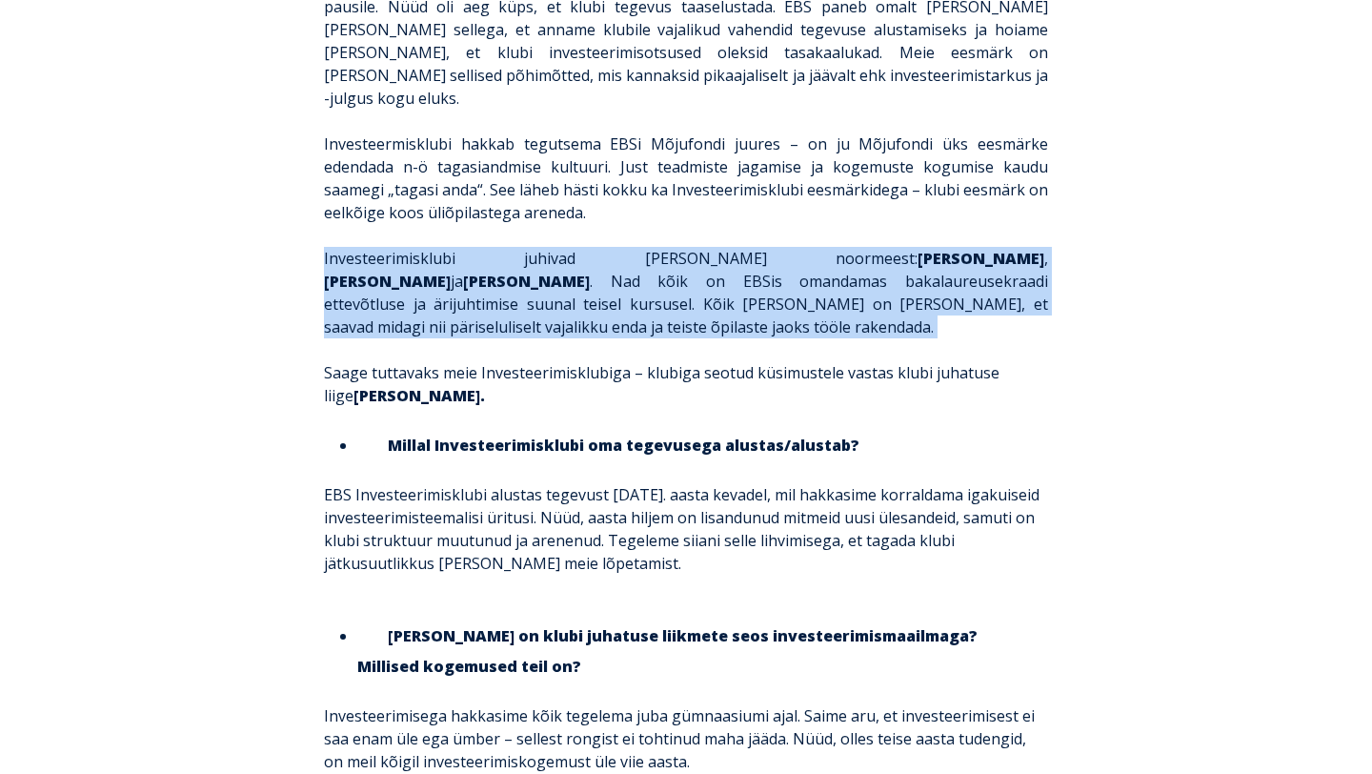
click at [918, 248] on strong "Henri Leoke" at bounding box center [981, 258] width 127 height 21
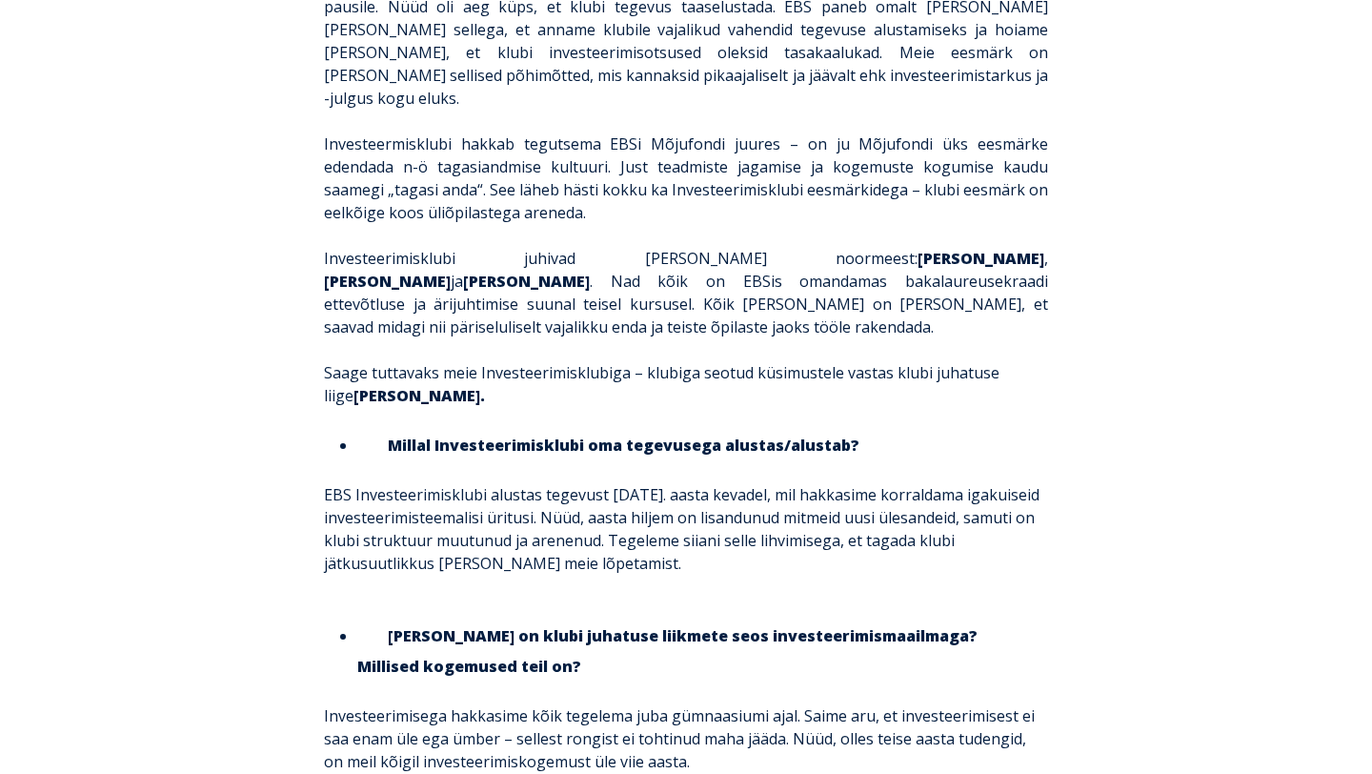
click at [464, 247] on p "Investeerimisklubi juhivad kolm noormeest: Henri Leoke , Henri Huik ja Kalev St…" at bounding box center [686, 292] width 724 height 91
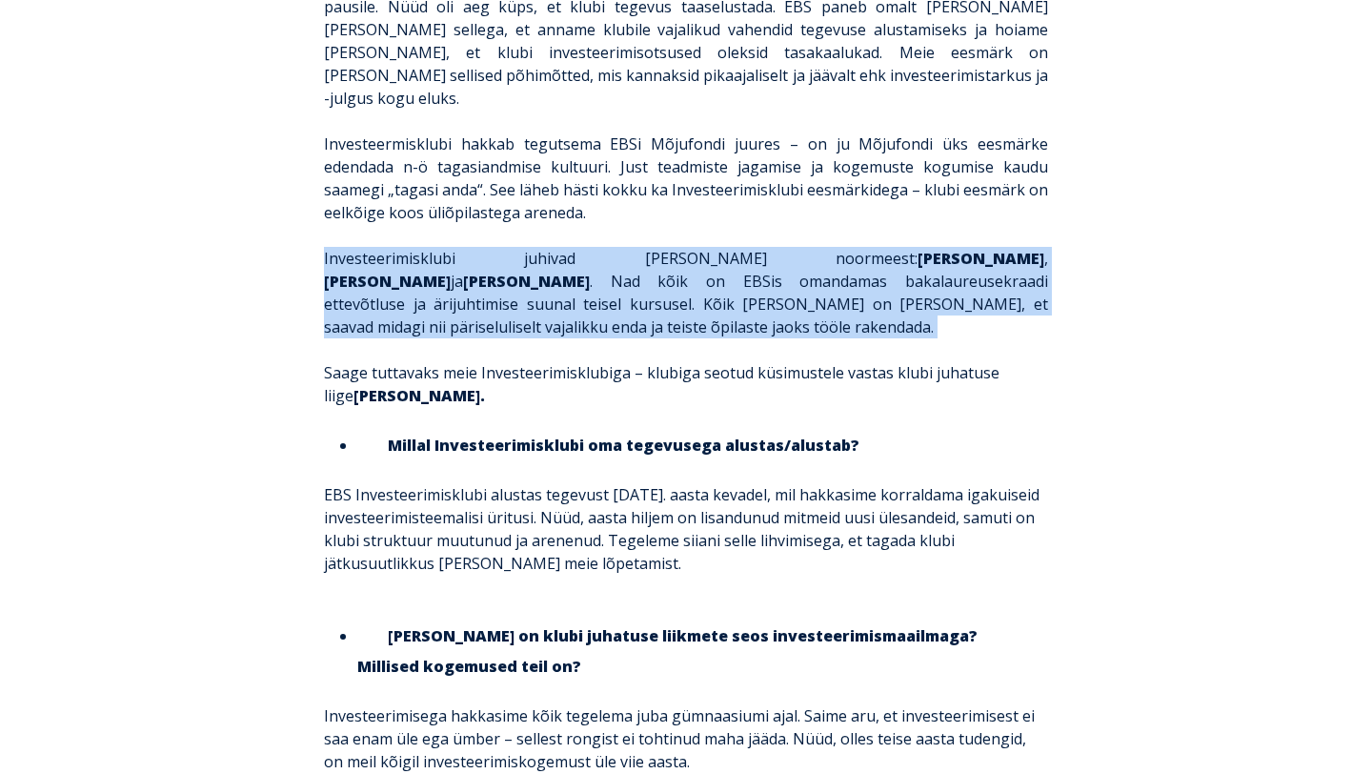
click at [566, 247] on p "Investeerimisklubi juhivad kolm noormeest: Henri Leoke , Henri Huik ja Kalev St…" at bounding box center [686, 292] width 724 height 91
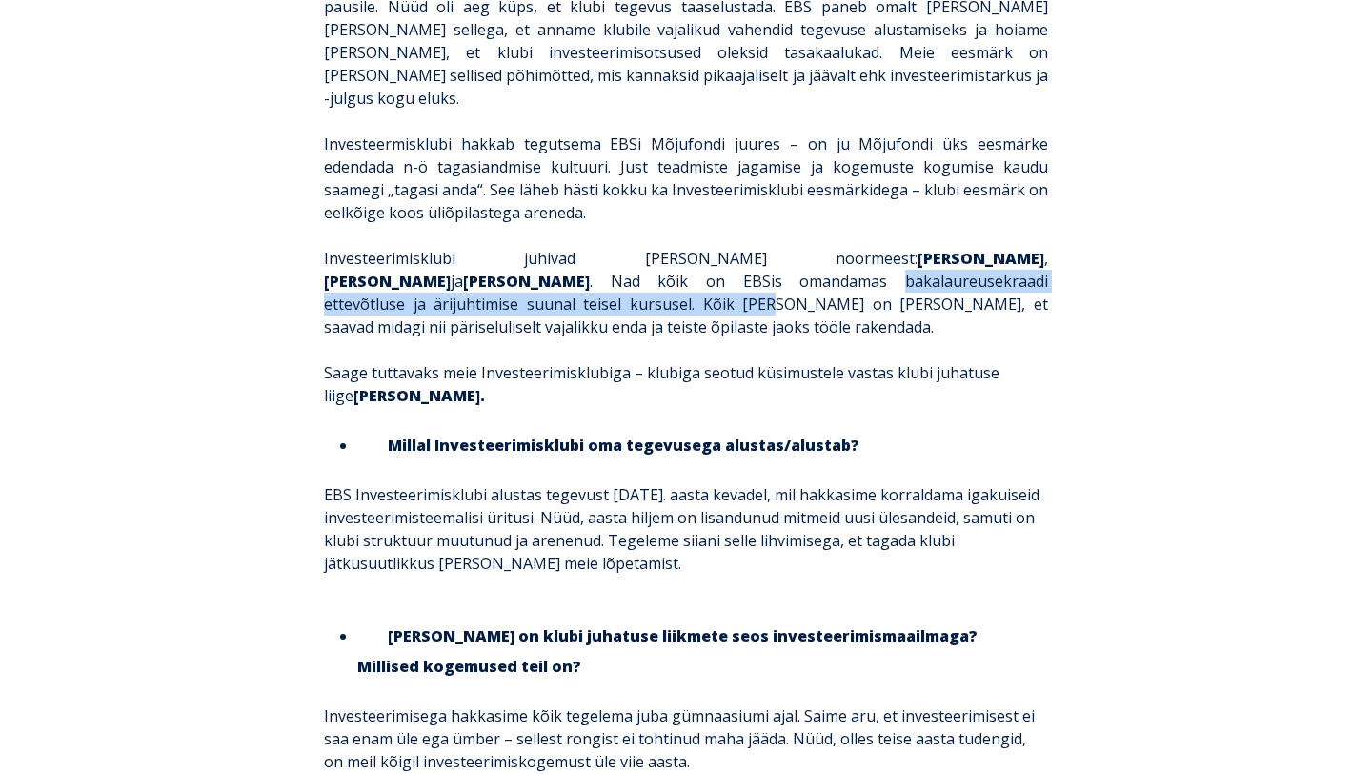
drag, startPoint x: 566, startPoint y: 232, endPoint x: 1016, endPoint y: 240, distance: 449.9
click at [1016, 247] on p "Investeerimisklubi juhivad kolm noormeest: Henri Leoke , Henri Huik ja Kalev St…" at bounding box center [686, 292] width 724 height 91
click at [982, 247] on p "Investeerimisklubi juhivad kolm noormeest: Henri Leoke , Henri Huik ja Kalev St…" at bounding box center [686, 292] width 724 height 91
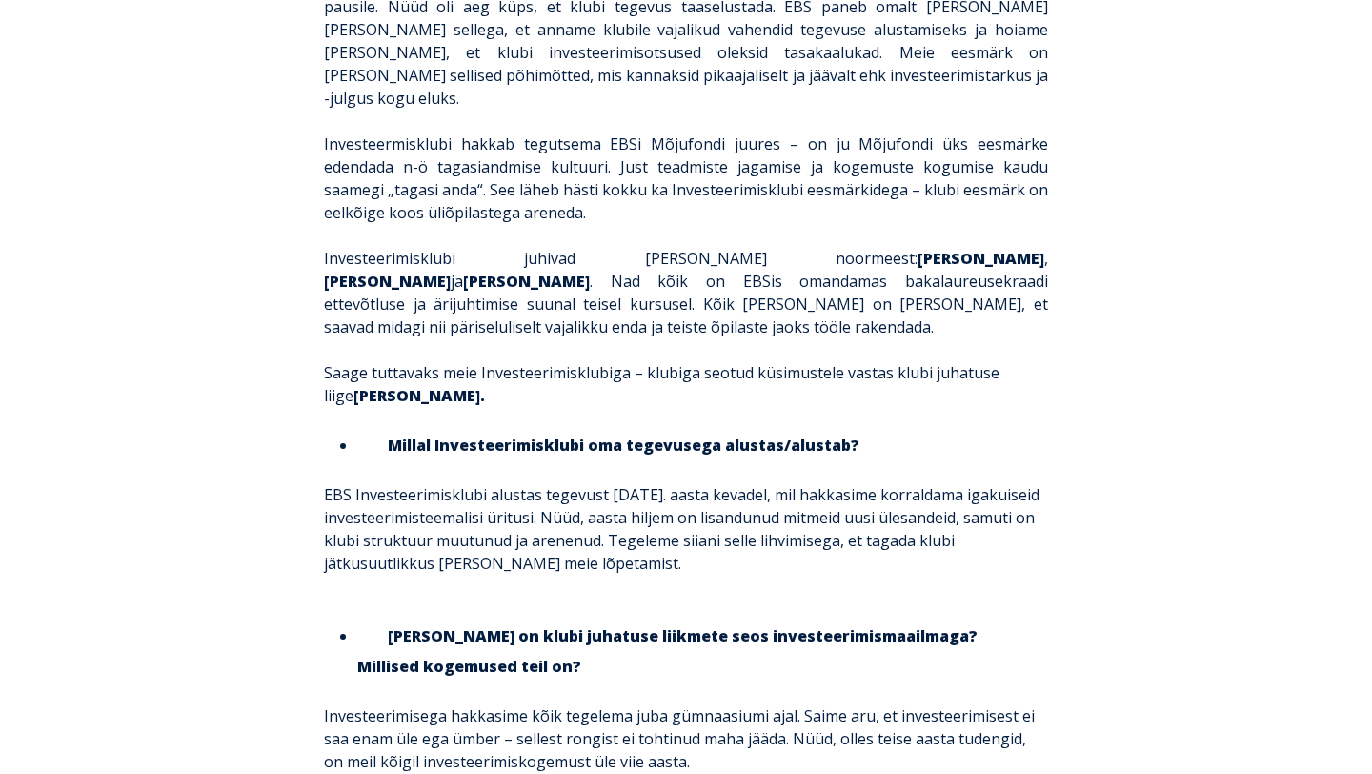
click at [982, 247] on p "Investeerimisklubi juhivad kolm noormeest: Henri Leoke , Henri Huik ja Kalev St…" at bounding box center [686, 292] width 724 height 91
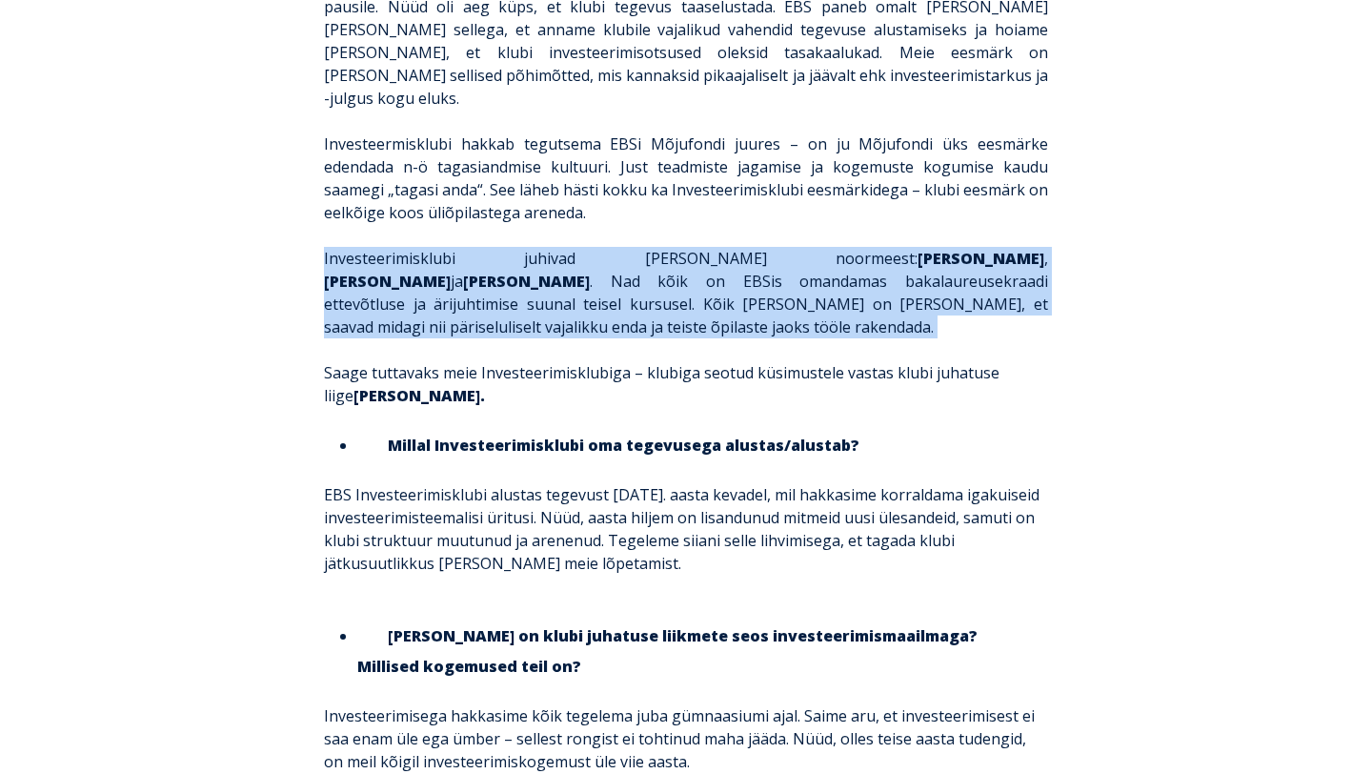
click at [831, 251] on p "Investeerimisklubi juhivad kolm noormeest: Henri Leoke , Henri Huik ja Kalev St…" at bounding box center [686, 292] width 724 height 91
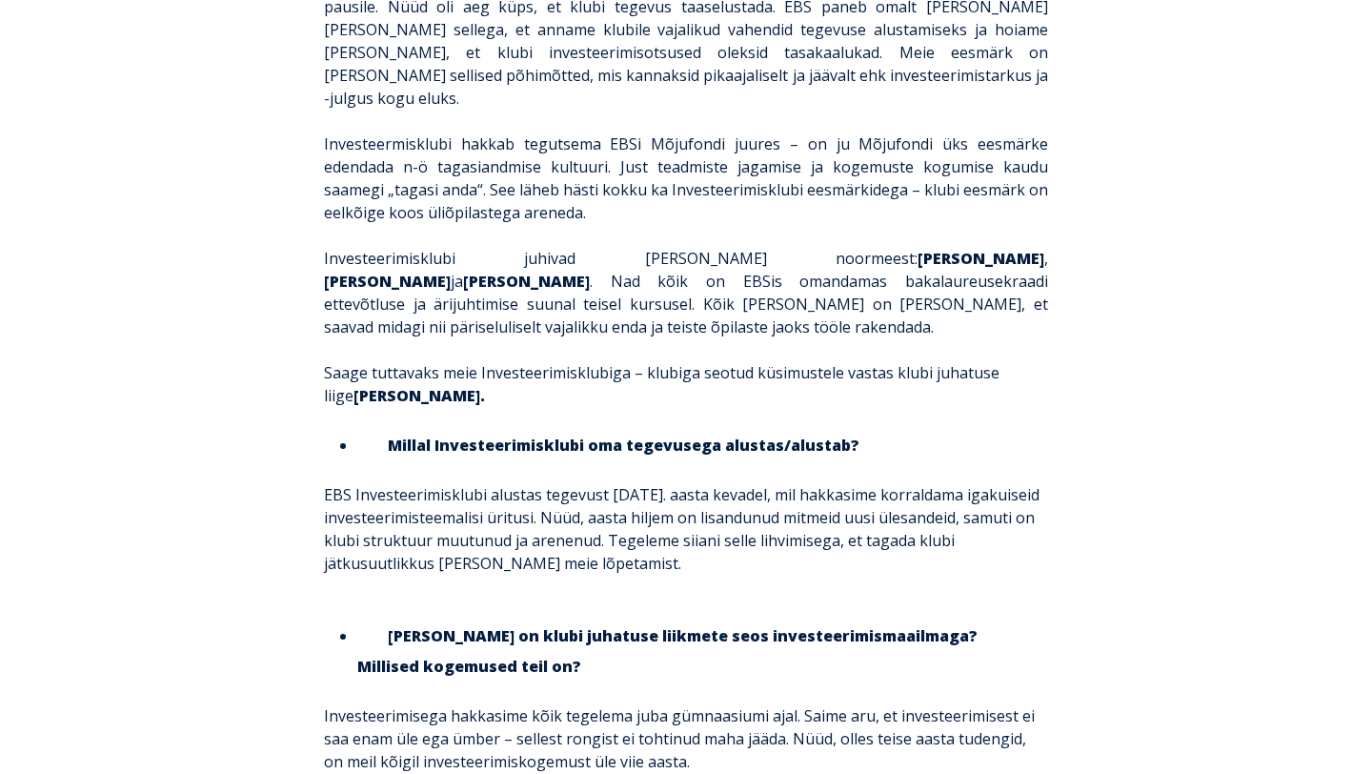
click at [831, 251] on p "Investeerimisklubi juhivad kolm noormeest: Henri Leoke , Henri Huik ja Kalev St…" at bounding box center [686, 292] width 724 height 91
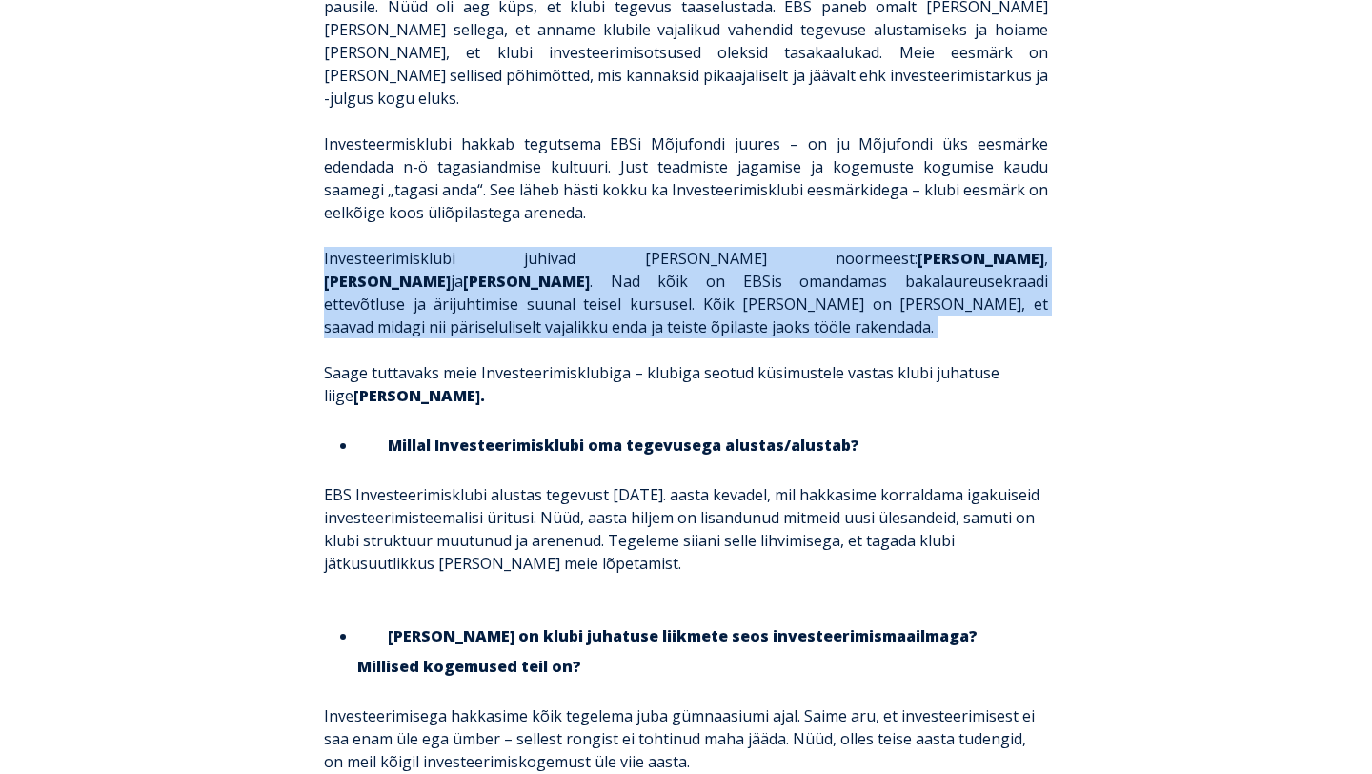
click at [831, 251] on p "Investeerimisklubi juhivad kolm noormeest: Henri Leoke , Henri Huik ja Kalev St…" at bounding box center [686, 292] width 724 height 91
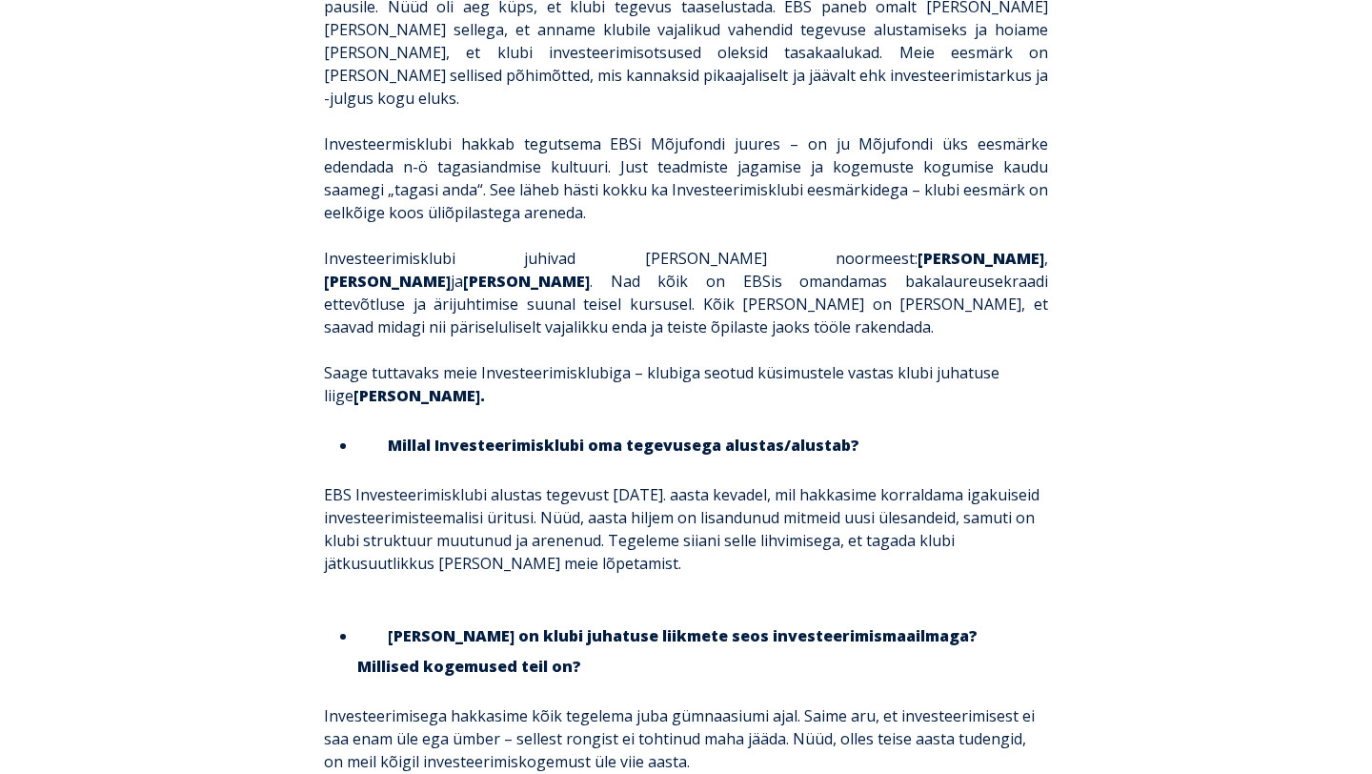
click at [831, 251] on p "Investeerimisklubi juhivad kolm noormeest: Henri Leoke , Henri Huik ja Kalev St…" at bounding box center [686, 292] width 724 height 91
click at [713, 247] on p "Investeerimisklubi juhivad kolm noormeest: Henri Leoke , Henri Huik ja Kalev St…" at bounding box center [686, 292] width 724 height 91
drag, startPoint x: 713, startPoint y: 233, endPoint x: 1091, endPoint y: 234, distance: 378.3
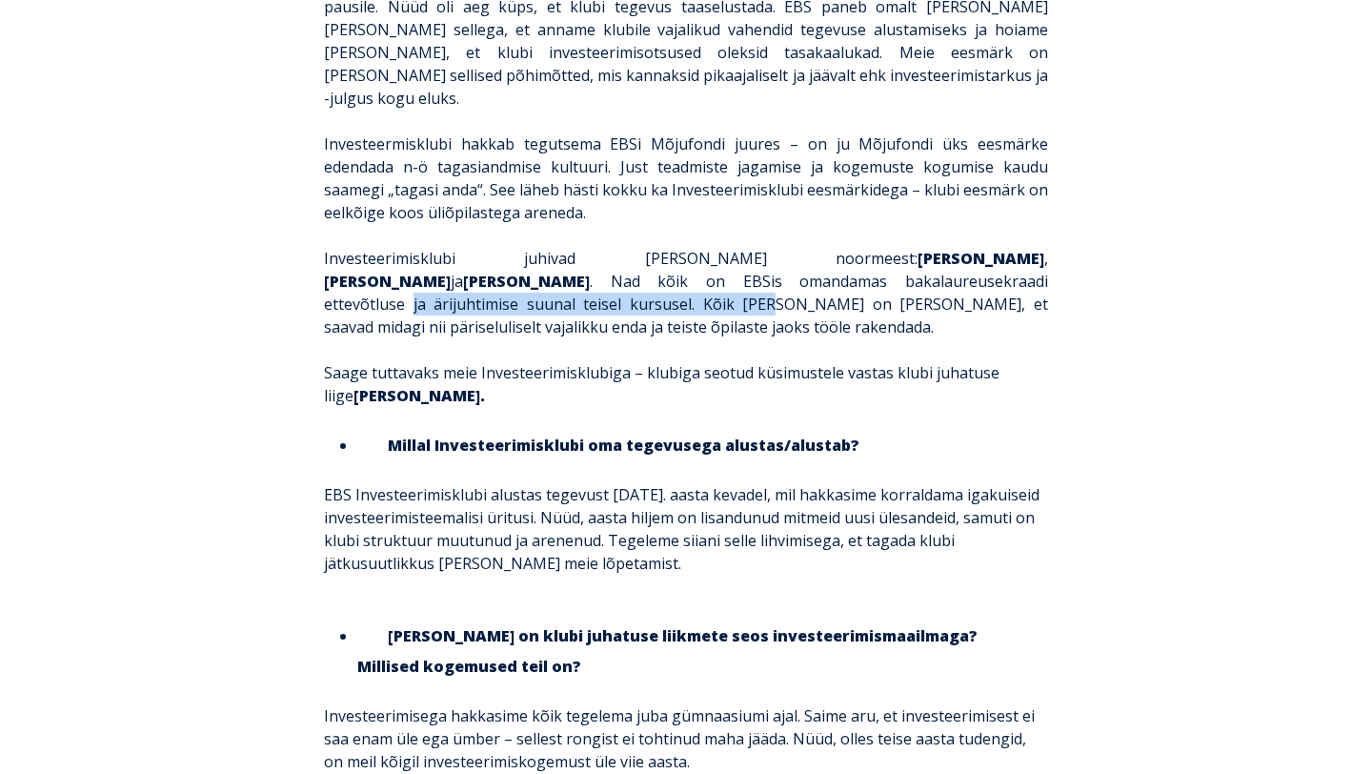
click at [1031, 247] on p "Investeerimisklubi juhivad kolm noormeest: Henri Leoke , Henri Huik ja Kalev St…" at bounding box center [686, 292] width 724 height 91
click at [998, 247] on p "Investeerimisklubi juhivad kolm noormeest: Henri Leoke , Henri Huik ja Kalev St…" at bounding box center [686, 292] width 724 height 91
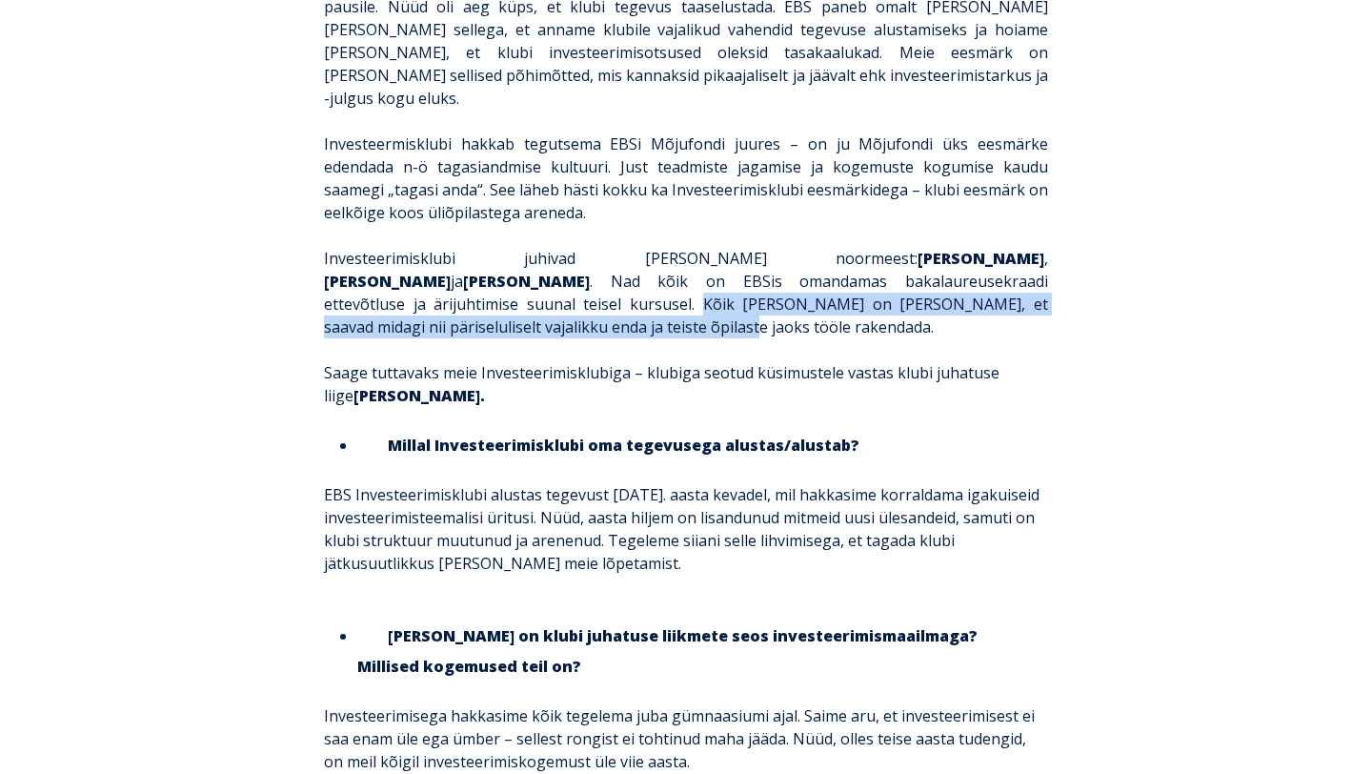
drag, startPoint x: 998, startPoint y: 237, endPoint x: 925, endPoint y: 254, distance: 74.4
click at [925, 254] on p "Investeerimisklubi juhivad kolm noormeest: Henri Leoke , Henri Huik ja Kalev St…" at bounding box center [686, 292] width 724 height 91
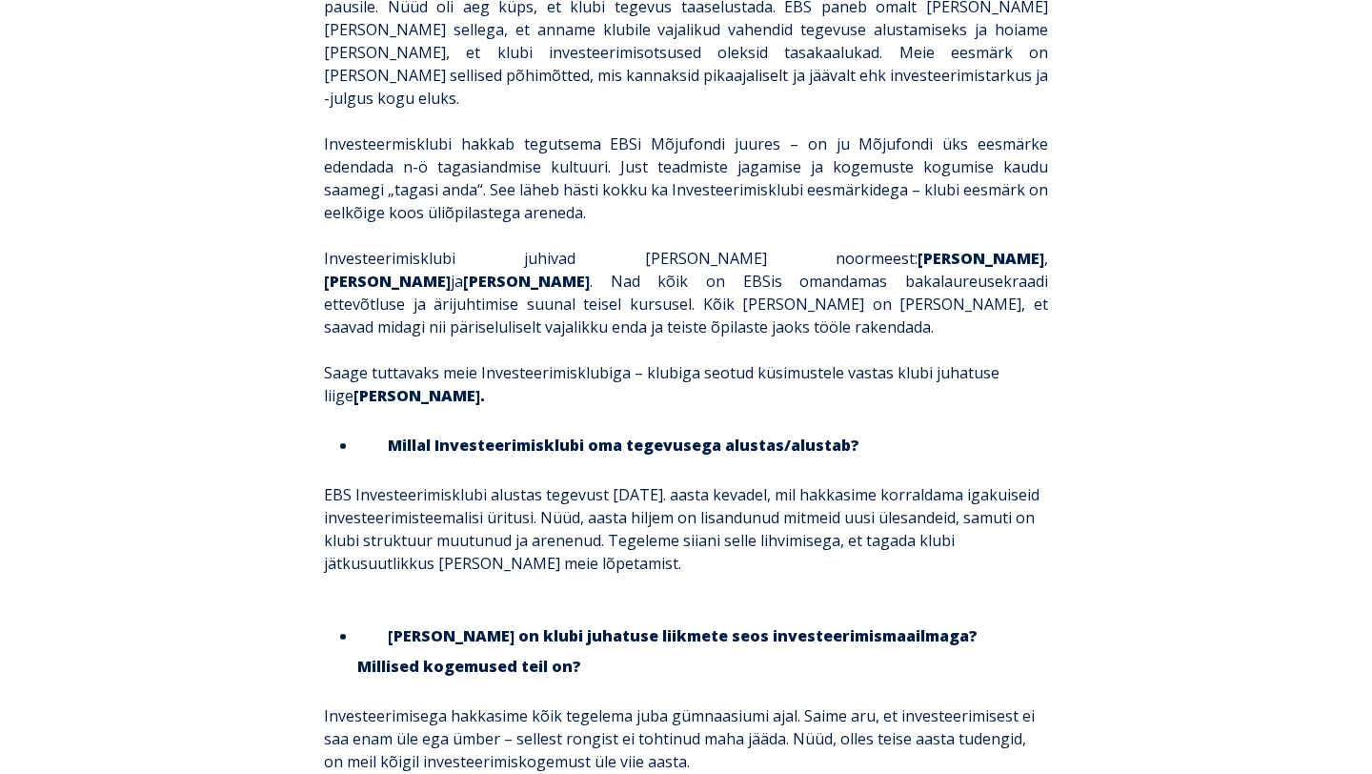
click at [925, 254] on p "Investeerimisklubi juhivad kolm noormeest: Henri Leoke , Henri Huik ja Kalev St…" at bounding box center [686, 292] width 724 height 91
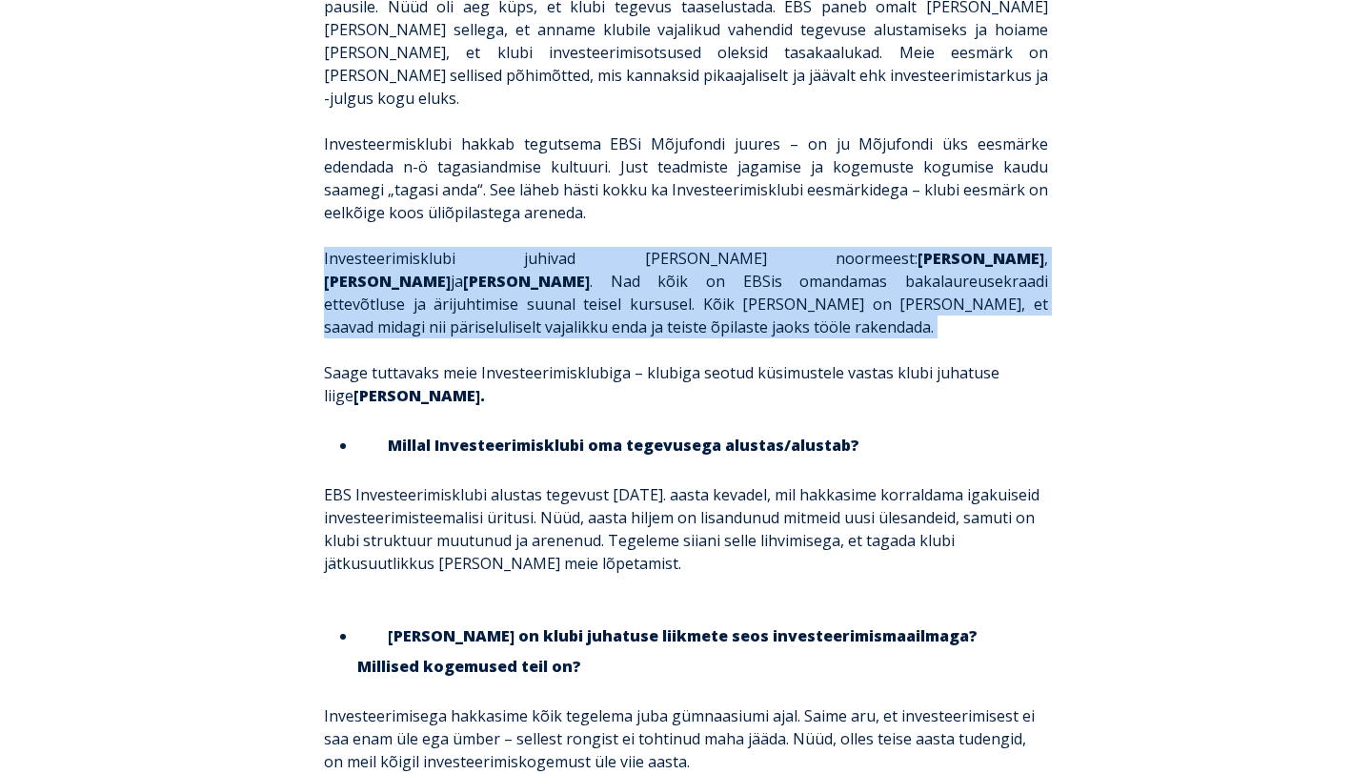
click at [728, 361] on p "Saage tuttavaks meie Investeerimisklubiga – klubiga seotud küsimustele vastas k…" at bounding box center [686, 384] width 724 height 46
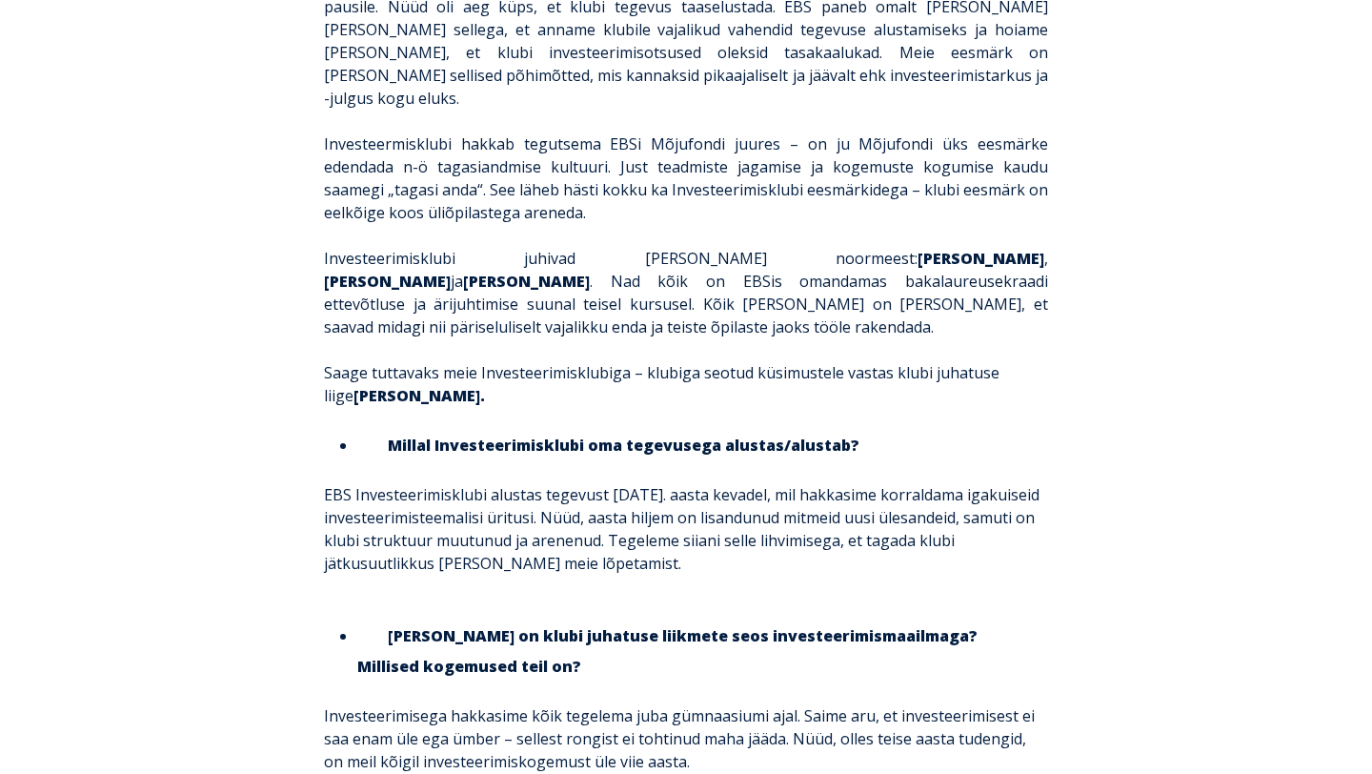
click at [728, 361] on p "Saage tuttavaks meie Investeerimisklubiga – klubiga seotud küsimustele vastas k…" at bounding box center [686, 384] width 724 height 46
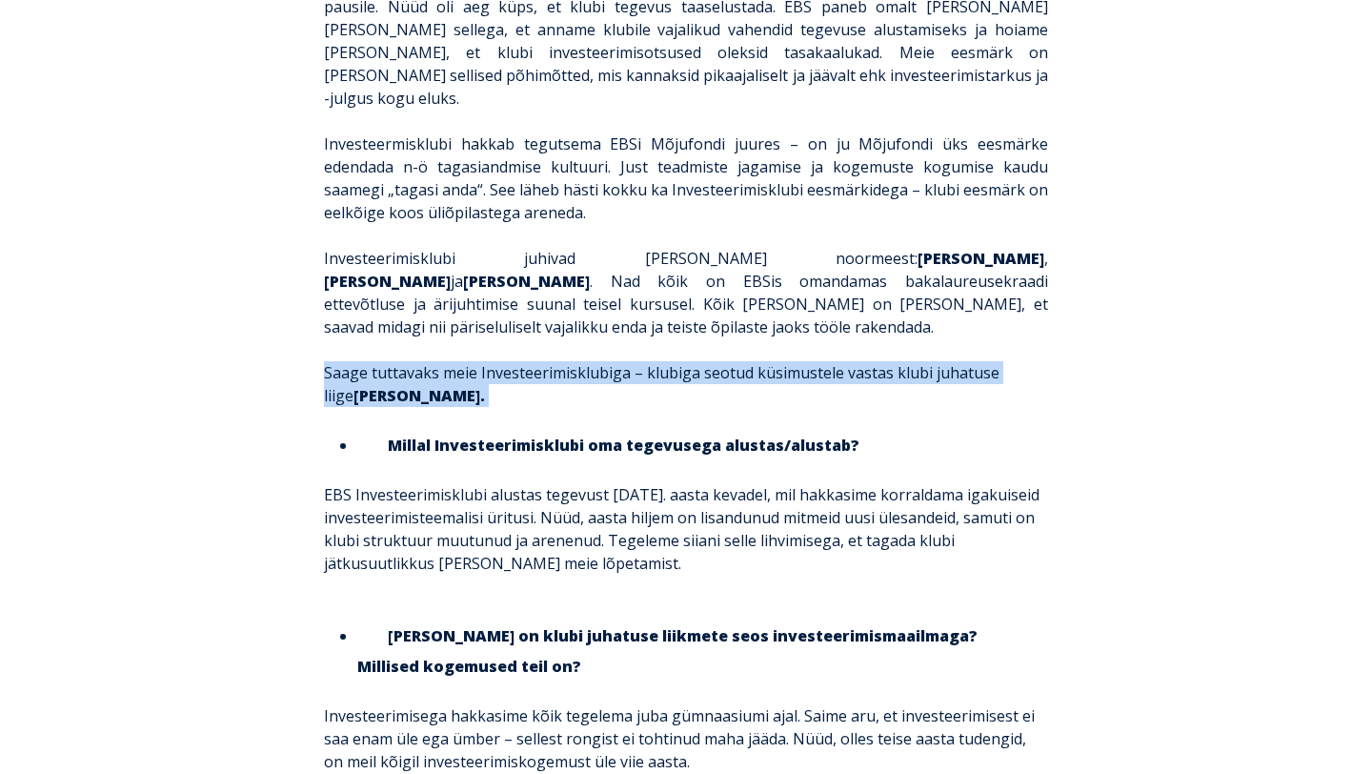
click at [424, 361] on p "Saage tuttavaks meie Investeerimisklubiga – klubiga seotud küsimustele vastas k…" at bounding box center [686, 384] width 724 height 46
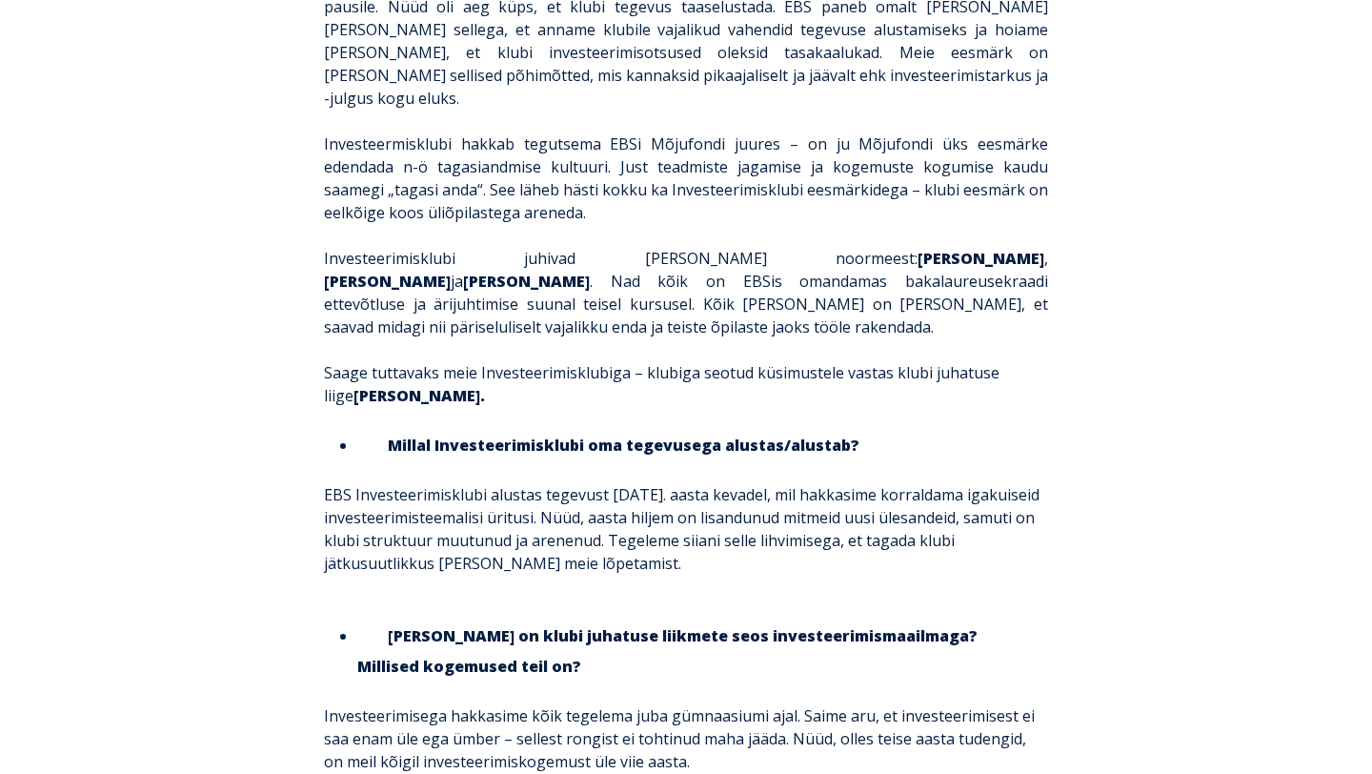
click at [424, 361] on p "Saage tuttavaks meie Investeerimisklubiga – klubiga seotud küsimustele vastas k…" at bounding box center [686, 384] width 724 height 46
click at [365, 361] on p "Saage tuttavaks meie Investeerimisklubiga – klubiga seotud küsimustele vastas k…" at bounding box center [686, 384] width 724 height 46
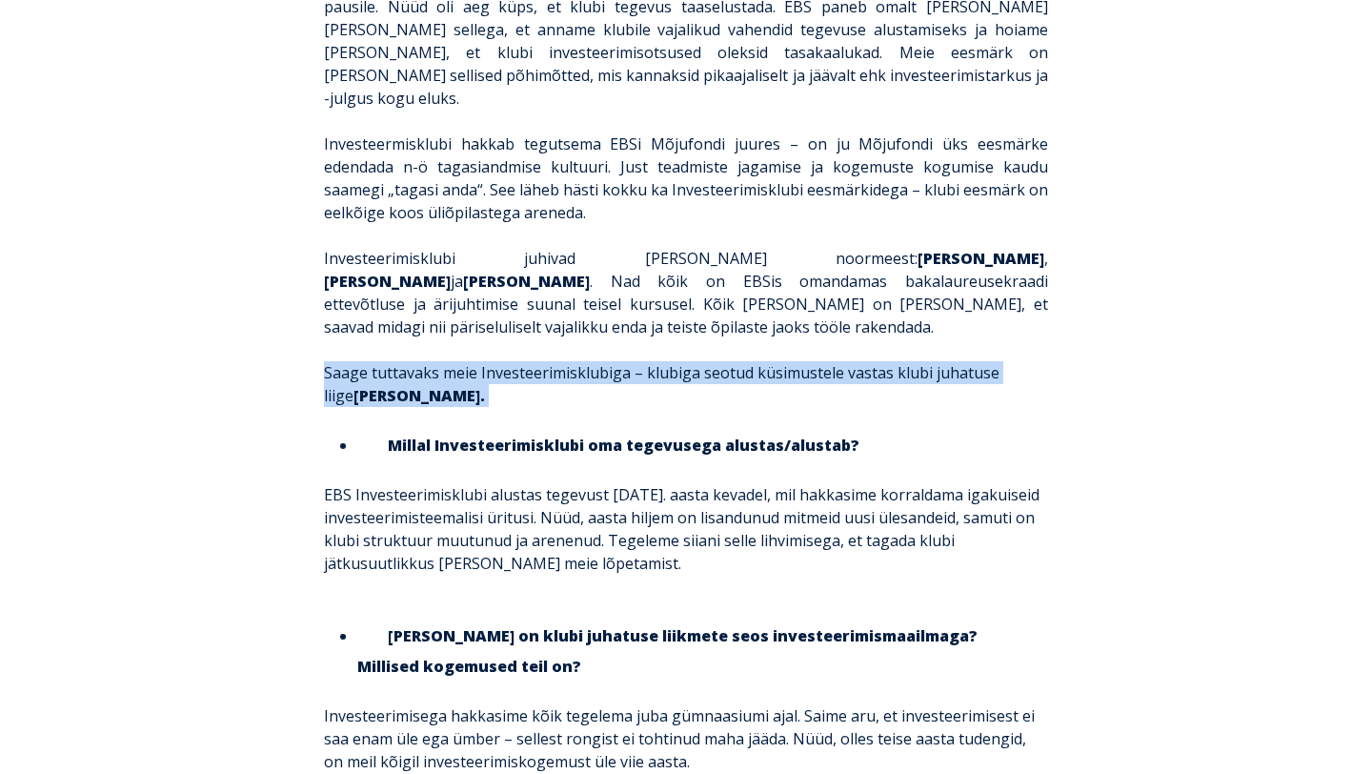
click at [365, 361] on p "Saage tuttavaks meie Investeerimisklubiga – klubiga seotud küsimustele vastas k…" at bounding box center [686, 384] width 724 height 46
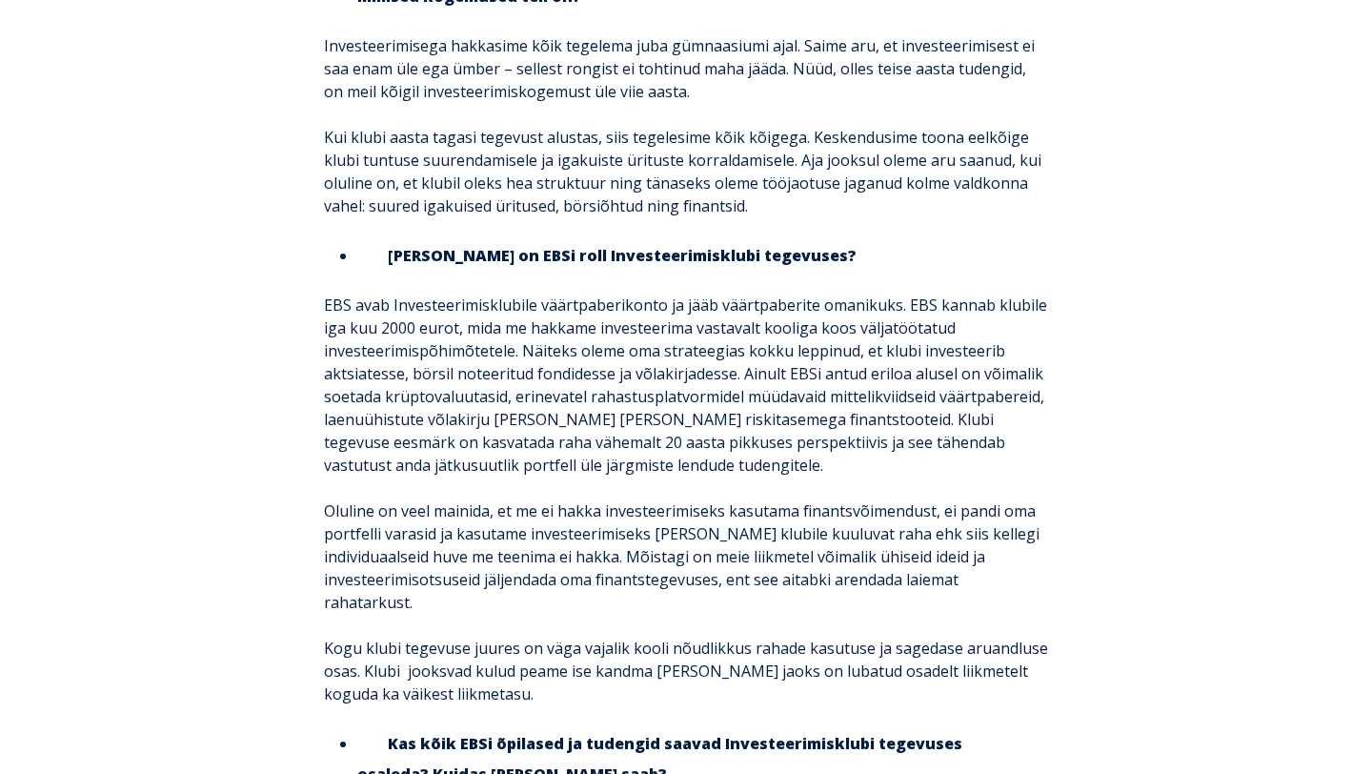
scroll to position [1859, 0]
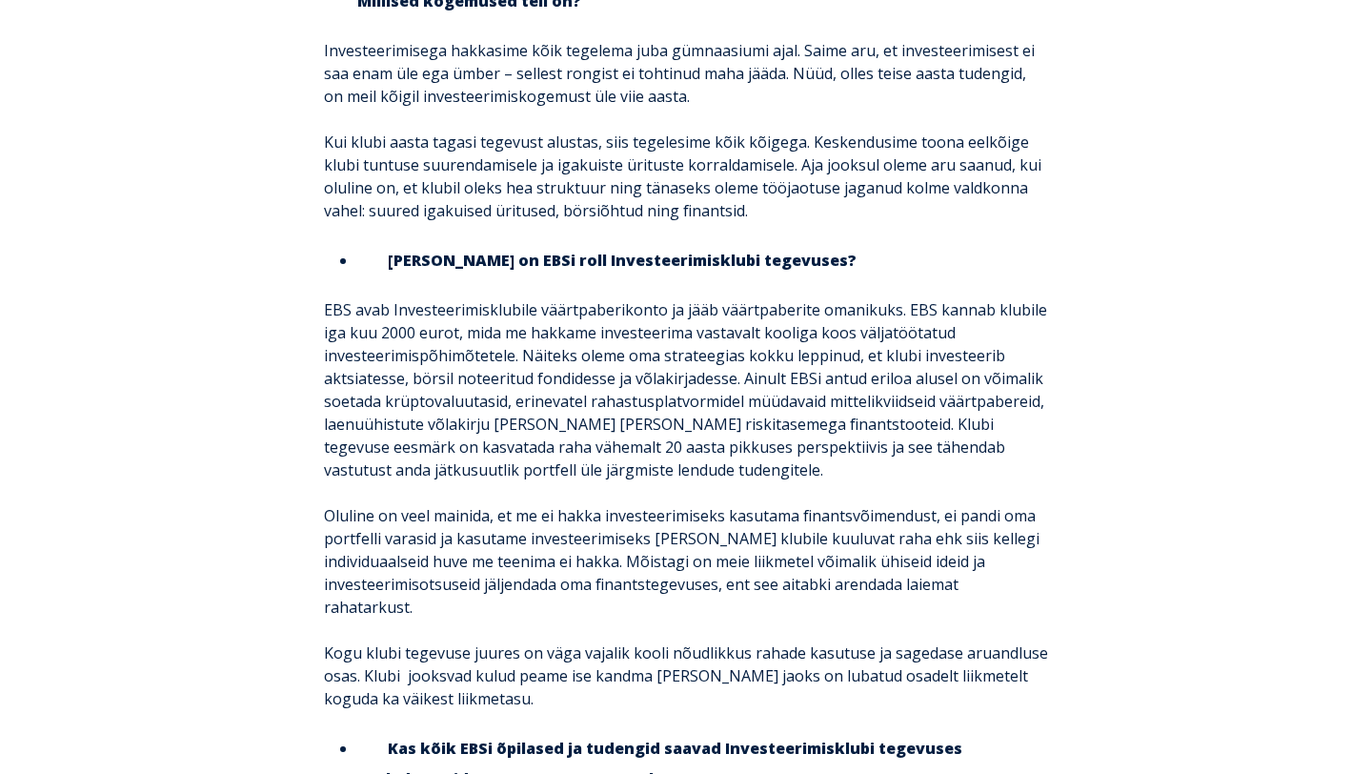
click at [348, 298] on p "EBS avab Investeerimisklubile väärtpaberikonto ja jääb väärtpaberite omanikuks.…" at bounding box center [686, 389] width 724 height 183
click at [338, 298] on p "EBS avab Investeerimisklubile väärtpaberikonto ja jääb väärtpaberite omanikuks.…" at bounding box center [686, 389] width 724 height 183
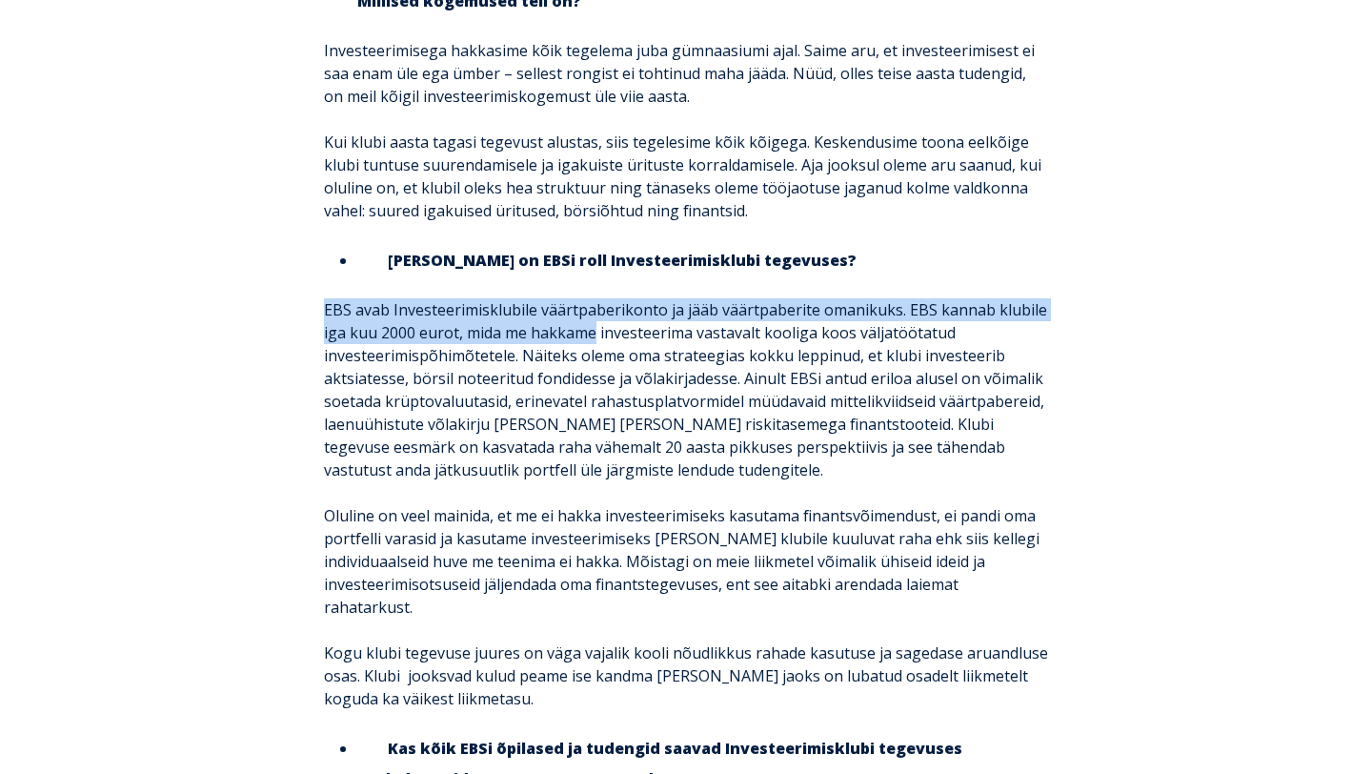
drag, startPoint x: 338, startPoint y: 247, endPoint x: 585, endPoint y: 256, distance: 247.0
click at [585, 298] on p "EBS avab Investeerimisklubile väärtpaberikonto ja jääb väärtpaberite omanikuks.…" at bounding box center [686, 389] width 724 height 183
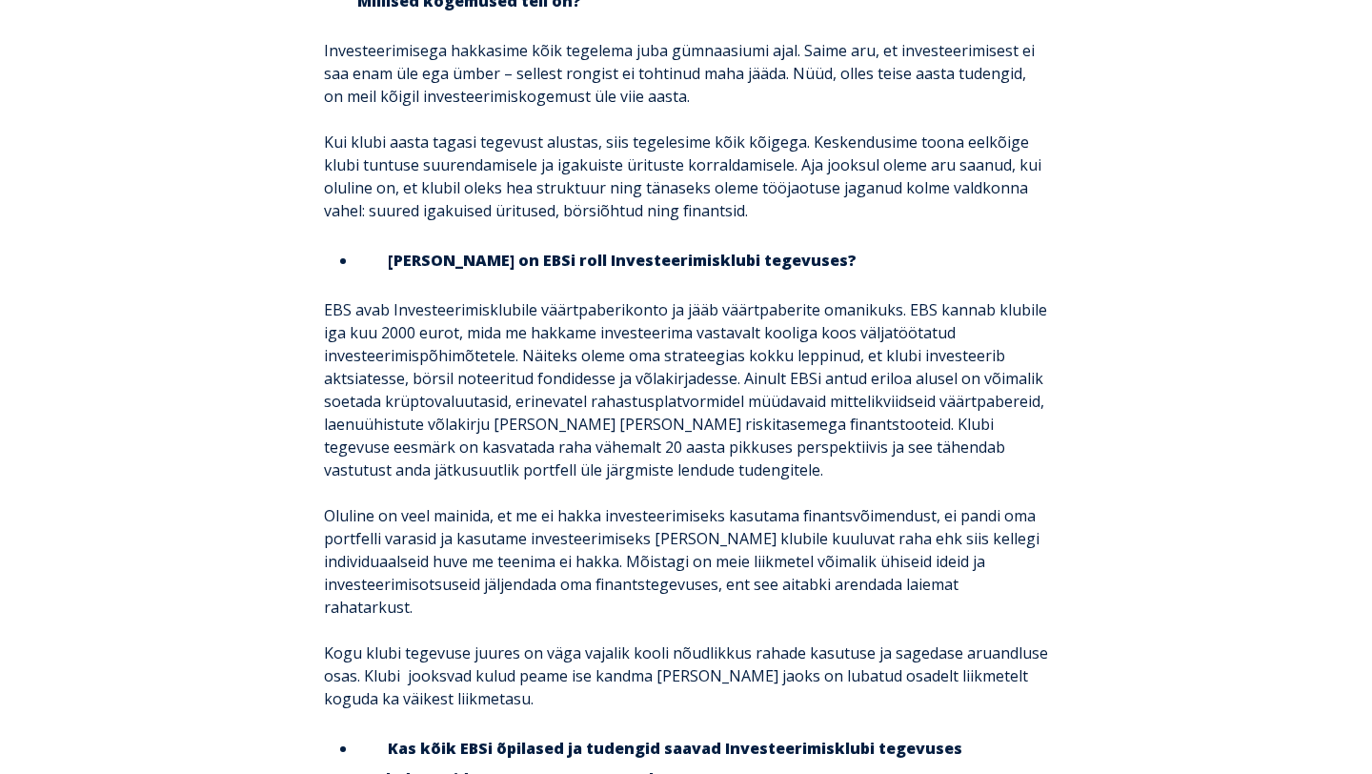
click at [585, 298] on p "EBS avab Investeerimisklubile väärtpaberikonto ja jääb väärtpaberite omanikuks.…" at bounding box center [686, 389] width 724 height 183
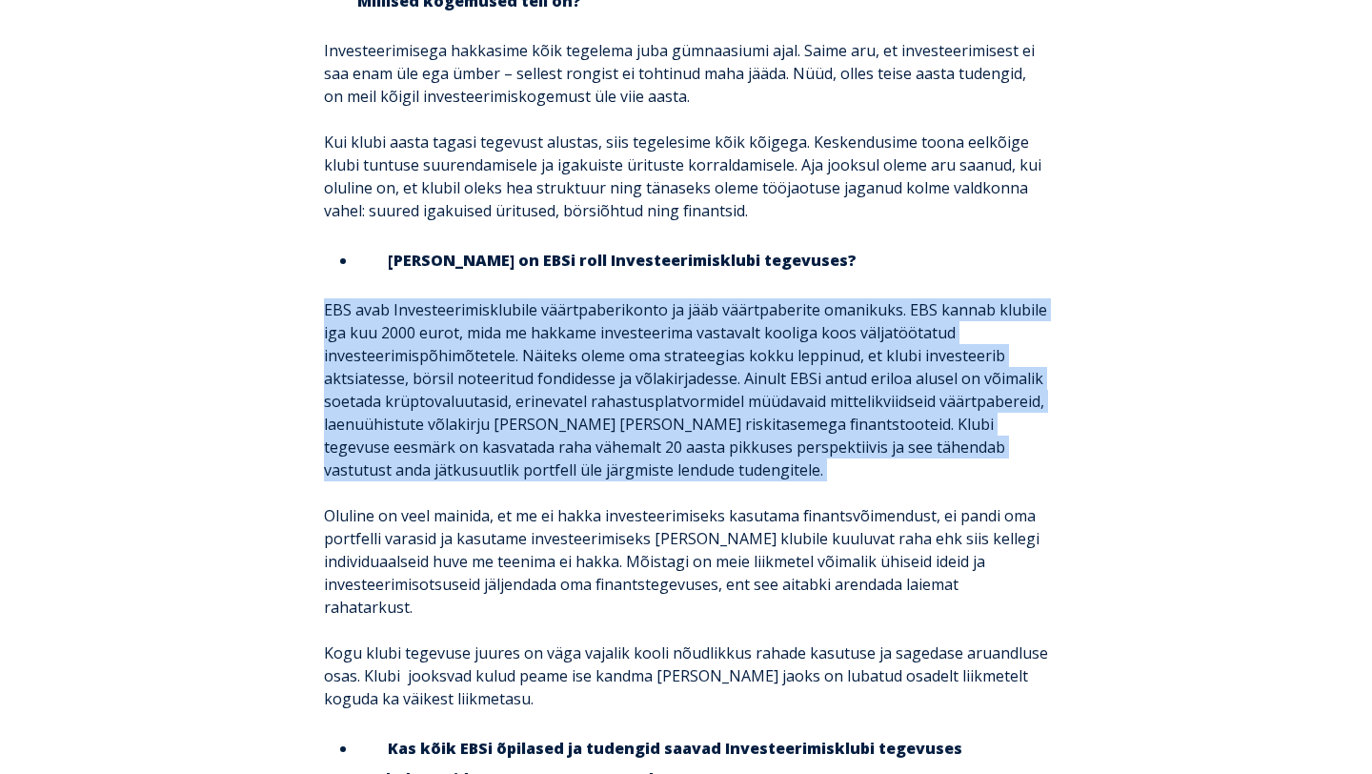
click at [433, 298] on p "EBS avab Investeerimisklubile väärtpaberikonto ja jääb väärtpaberite omanikuks.…" at bounding box center [686, 389] width 724 height 183
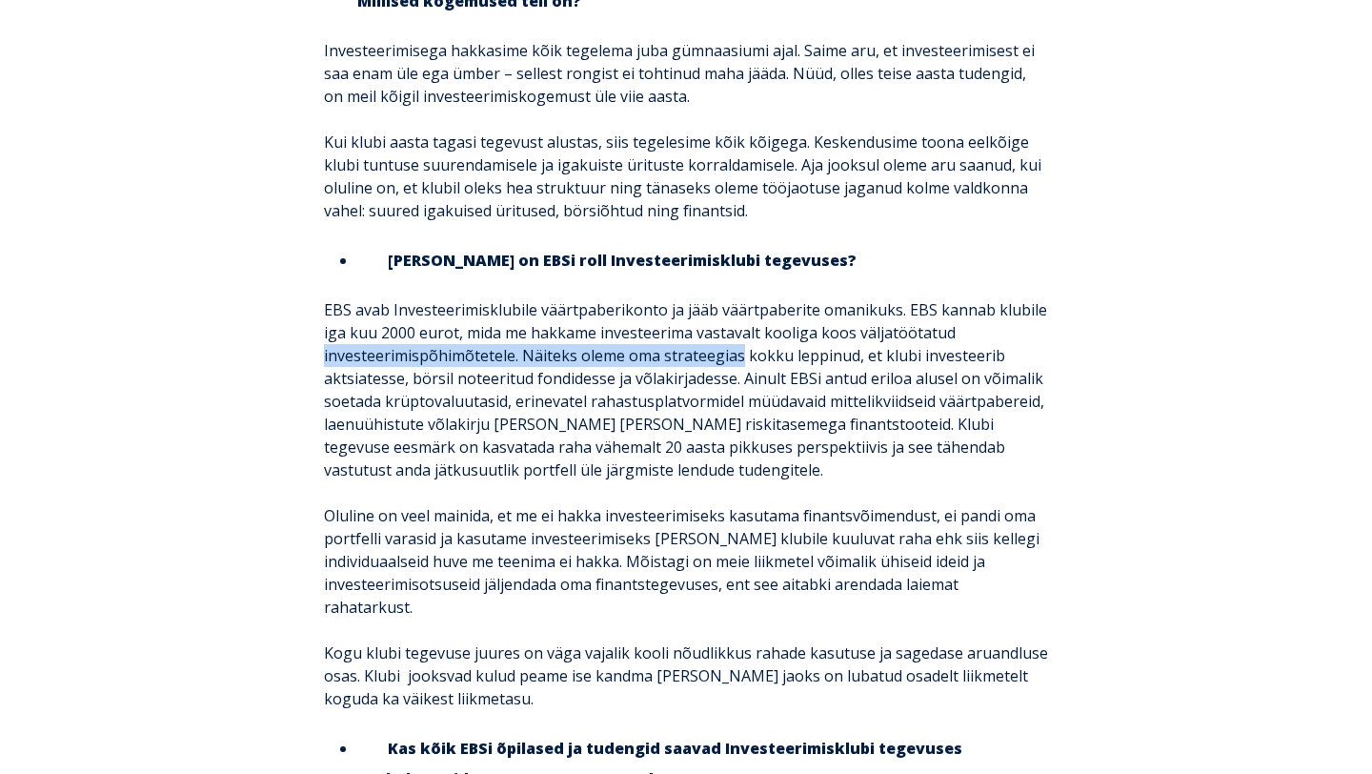
drag, startPoint x: 433, startPoint y: 294, endPoint x: 687, endPoint y: 289, distance: 254.5
click at [687, 298] on p "EBS avab Investeerimisklubile väärtpaberikonto ja jääb väärtpaberite omanikuks.…" at bounding box center [686, 389] width 724 height 183
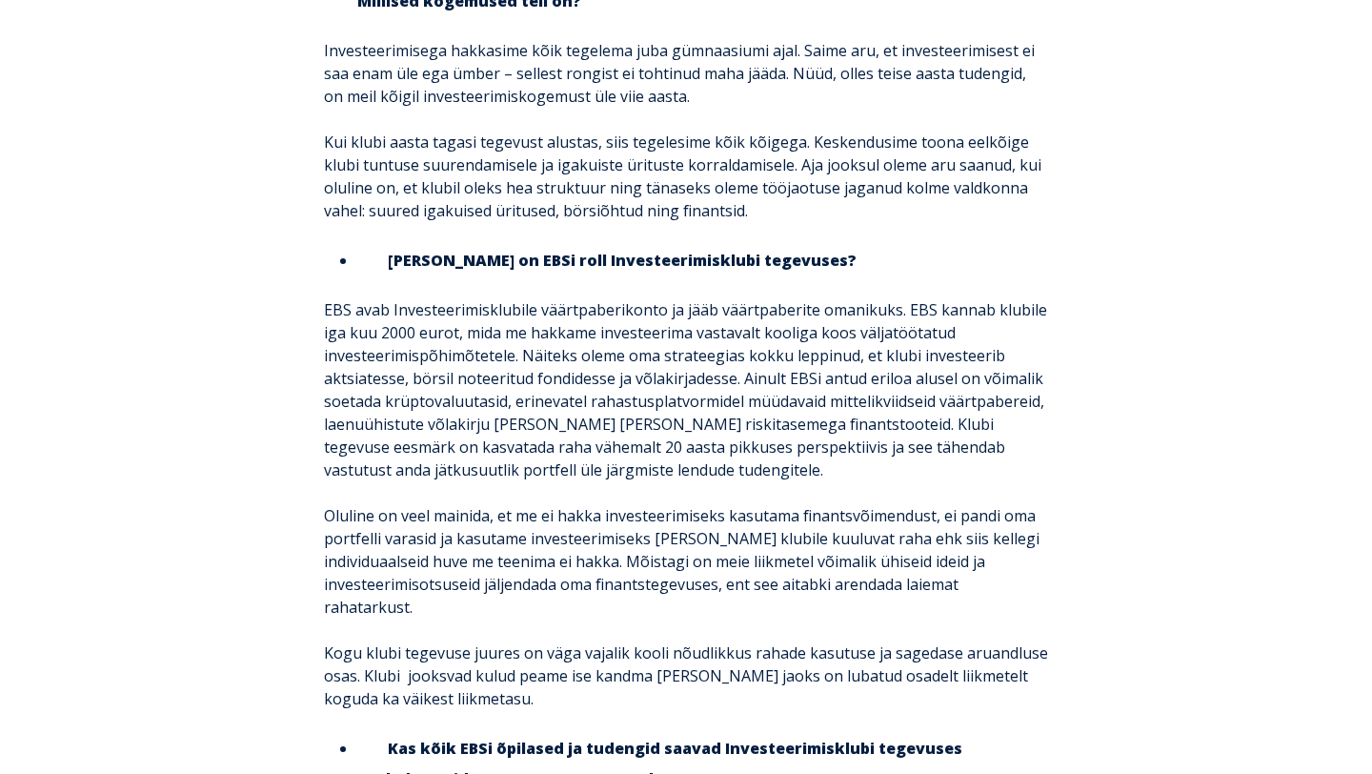
click at [687, 298] on p "EBS avab Investeerimisklubile väärtpaberikonto ja jääb väärtpaberite omanikuks.…" at bounding box center [686, 389] width 724 height 183
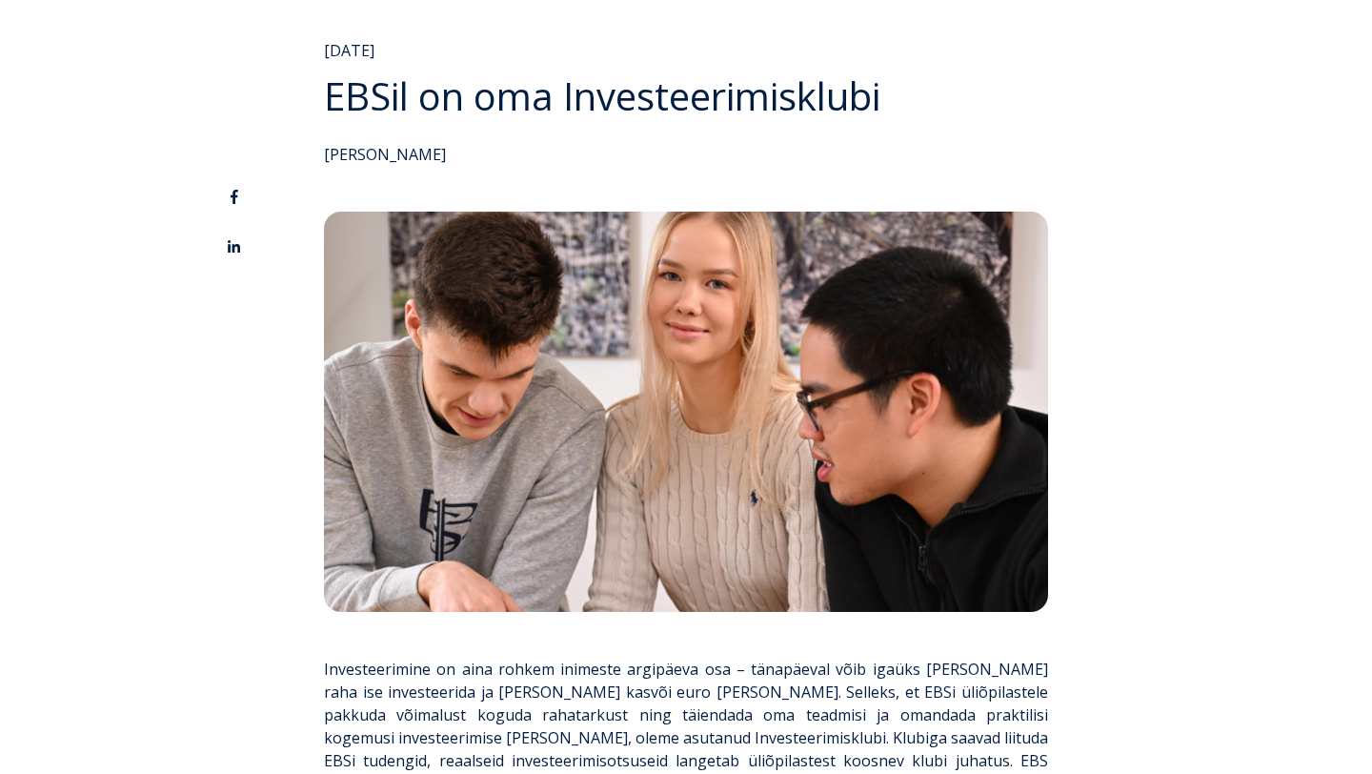
scroll to position [108, 0]
